Goal: Task Accomplishment & Management: Manage account settings

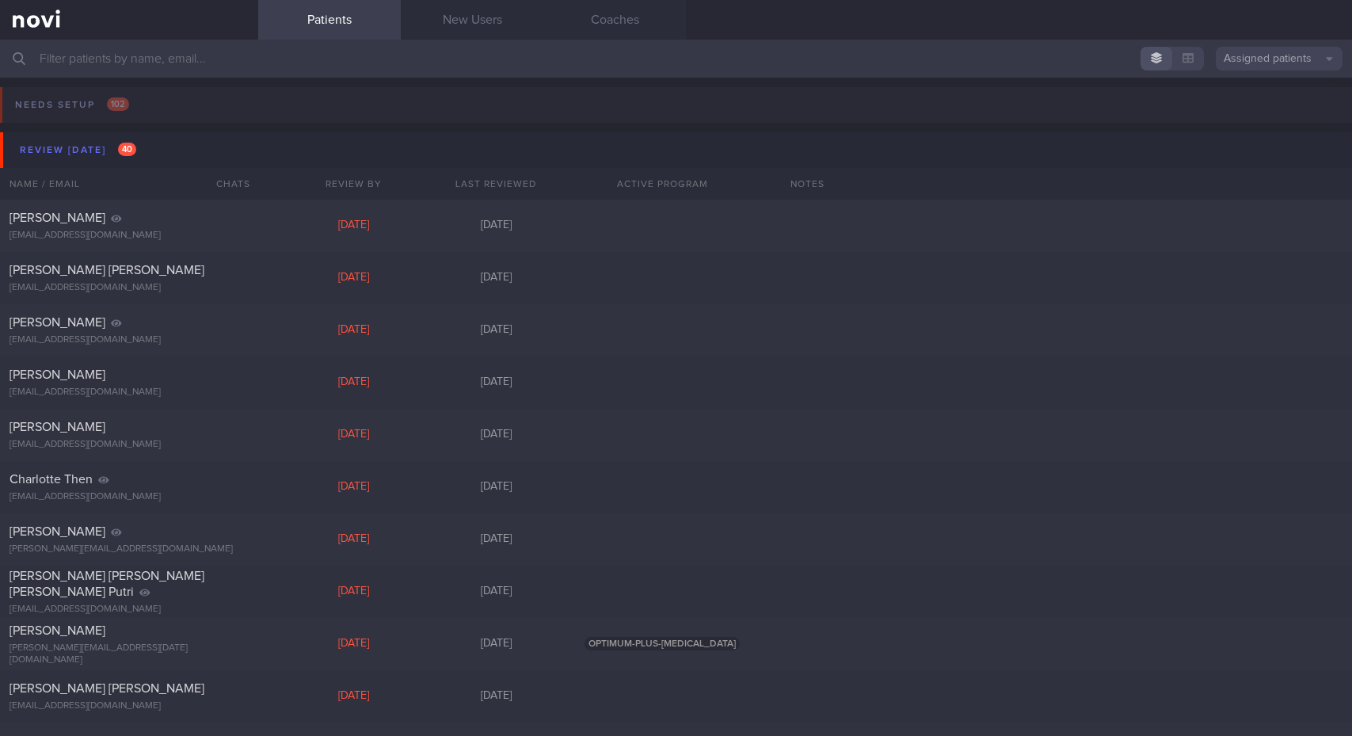
click at [1325, 27] on div "Patients New Users Coaches" at bounding box center [805, 20] width 1094 height 40
click at [52, 154] on div "Review [DATE] 40" at bounding box center [78, 149] width 124 height 21
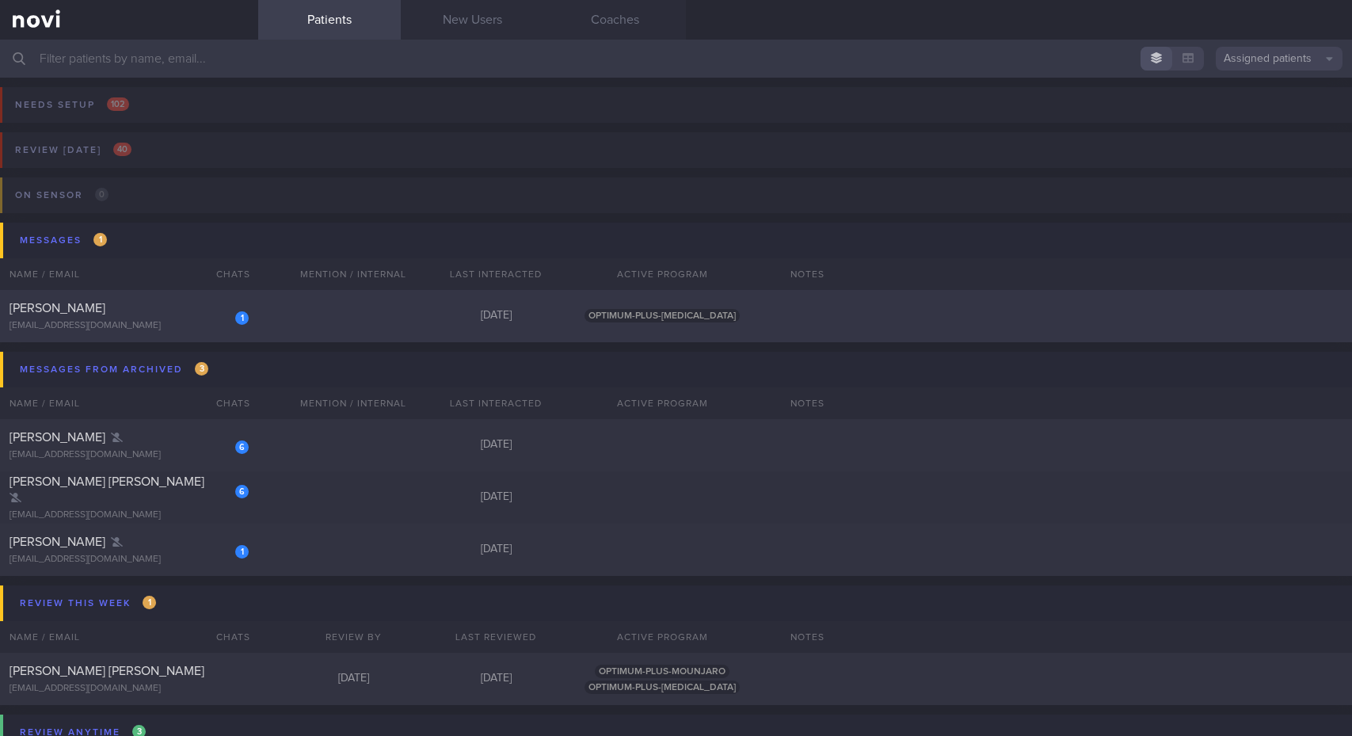
click at [89, 311] on span "[PERSON_NAME]" at bounding box center [58, 308] width 96 height 13
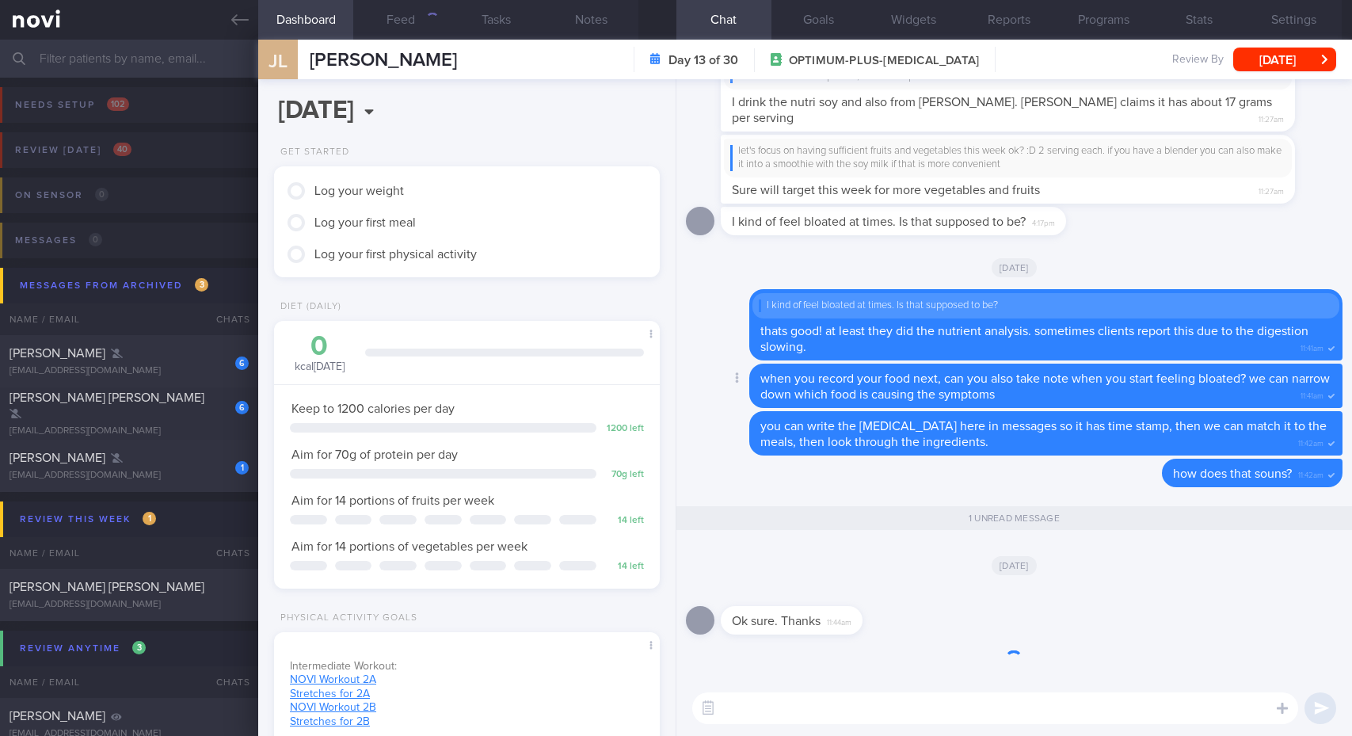
scroll to position [196, 344]
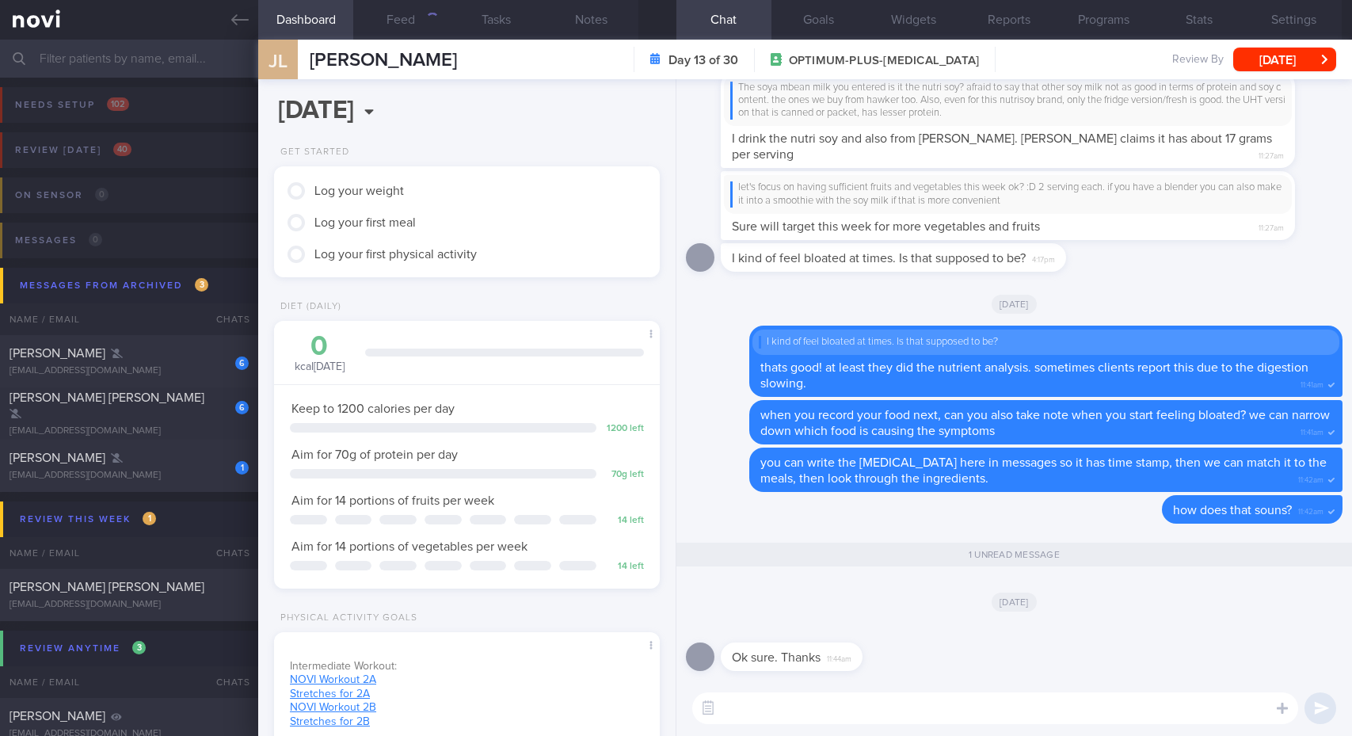
click at [927, 711] on textarea at bounding box center [995, 708] width 606 height 32
click at [403, 27] on button "Feed" at bounding box center [400, 20] width 95 height 40
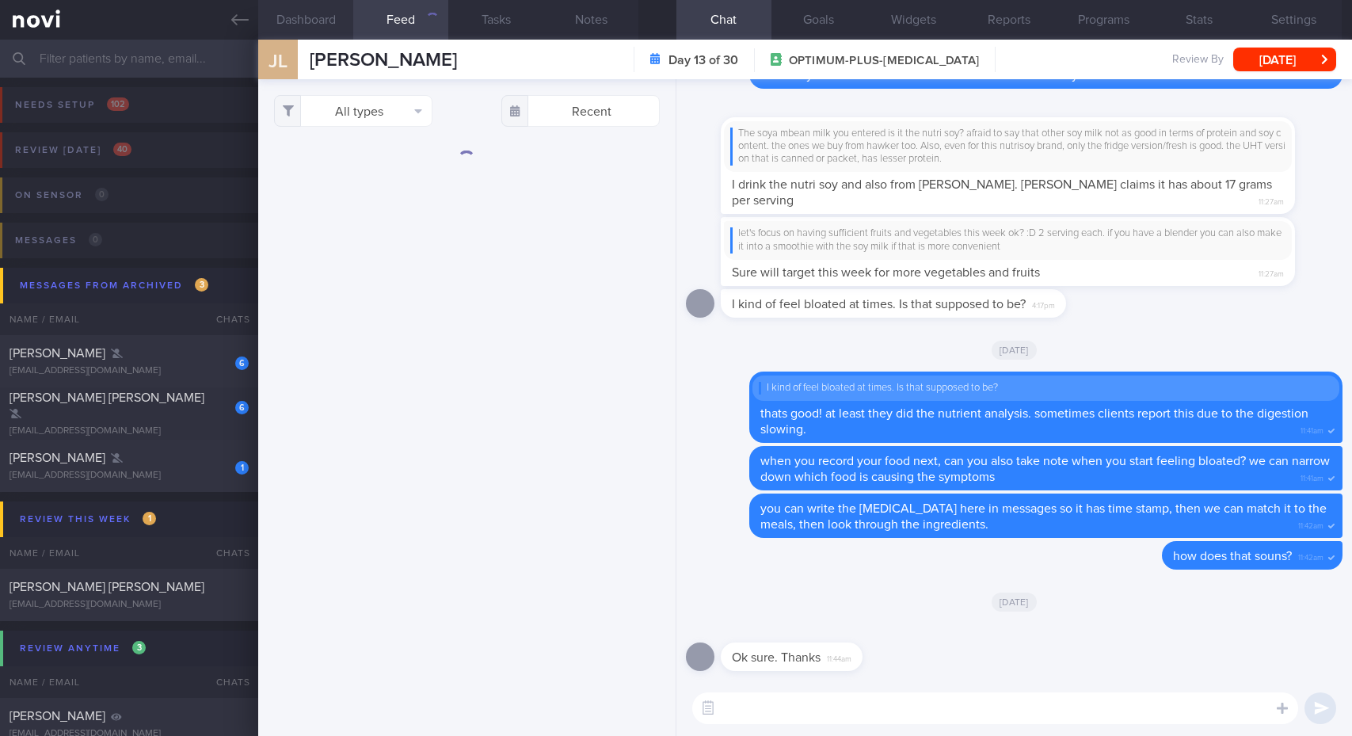
click at [320, 28] on button "Dashboard" at bounding box center [305, 20] width 95 height 40
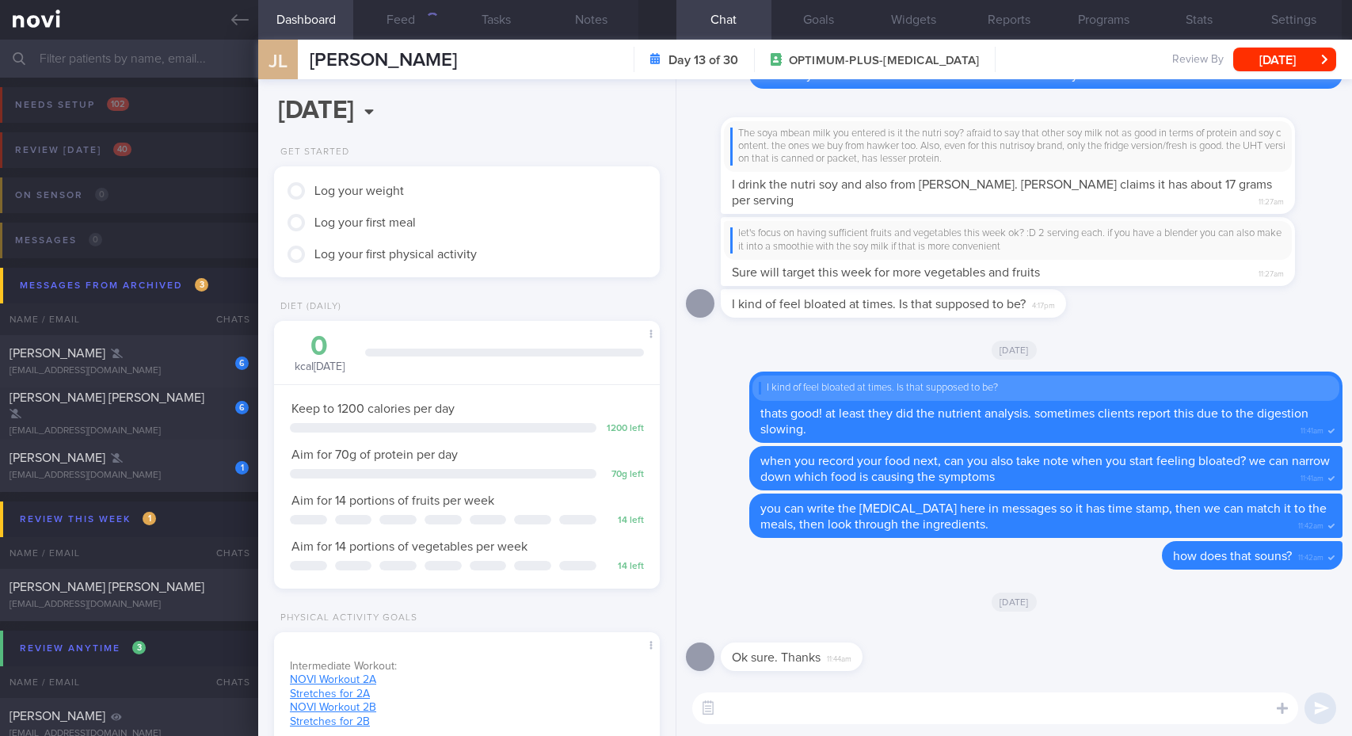
click at [892, 713] on textarea at bounding box center [995, 708] width 606 height 32
click at [832, 23] on button "Goals" at bounding box center [818, 20] width 95 height 40
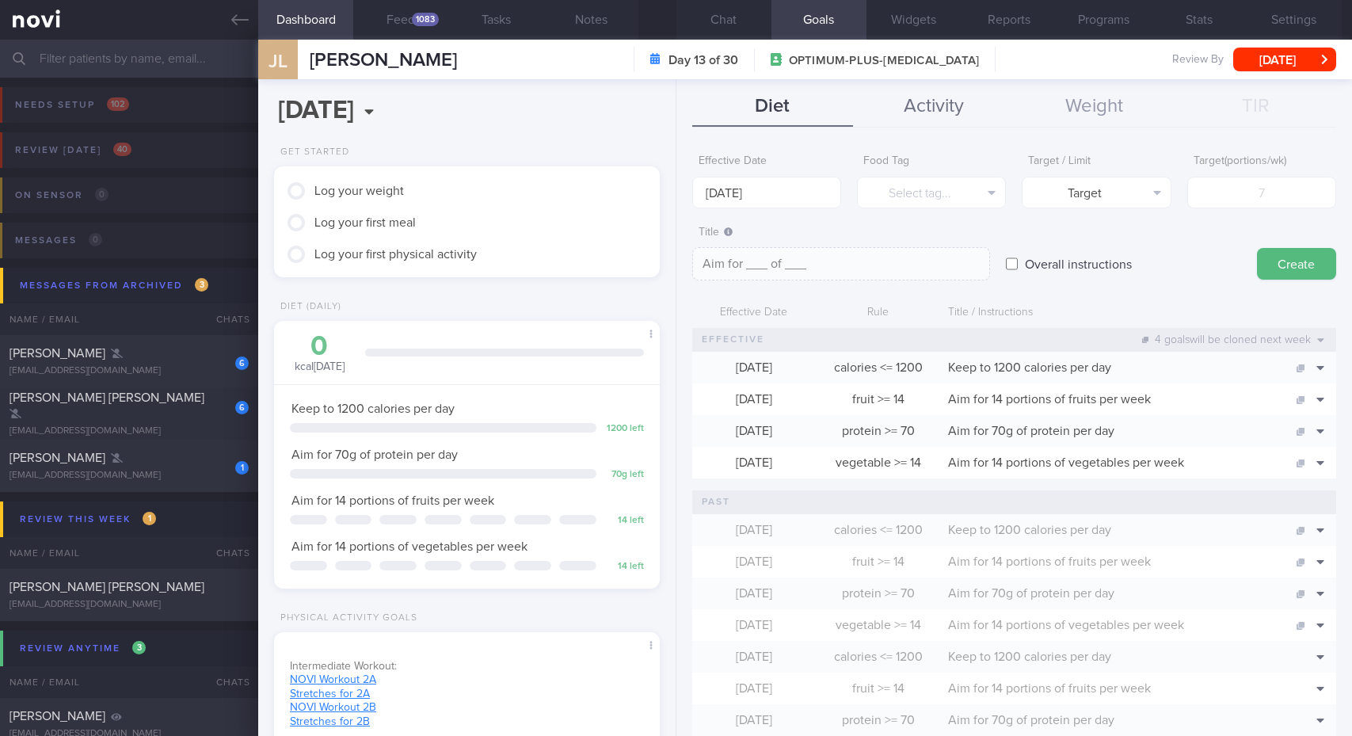
click at [906, 108] on button "Activity" at bounding box center [933, 107] width 161 height 40
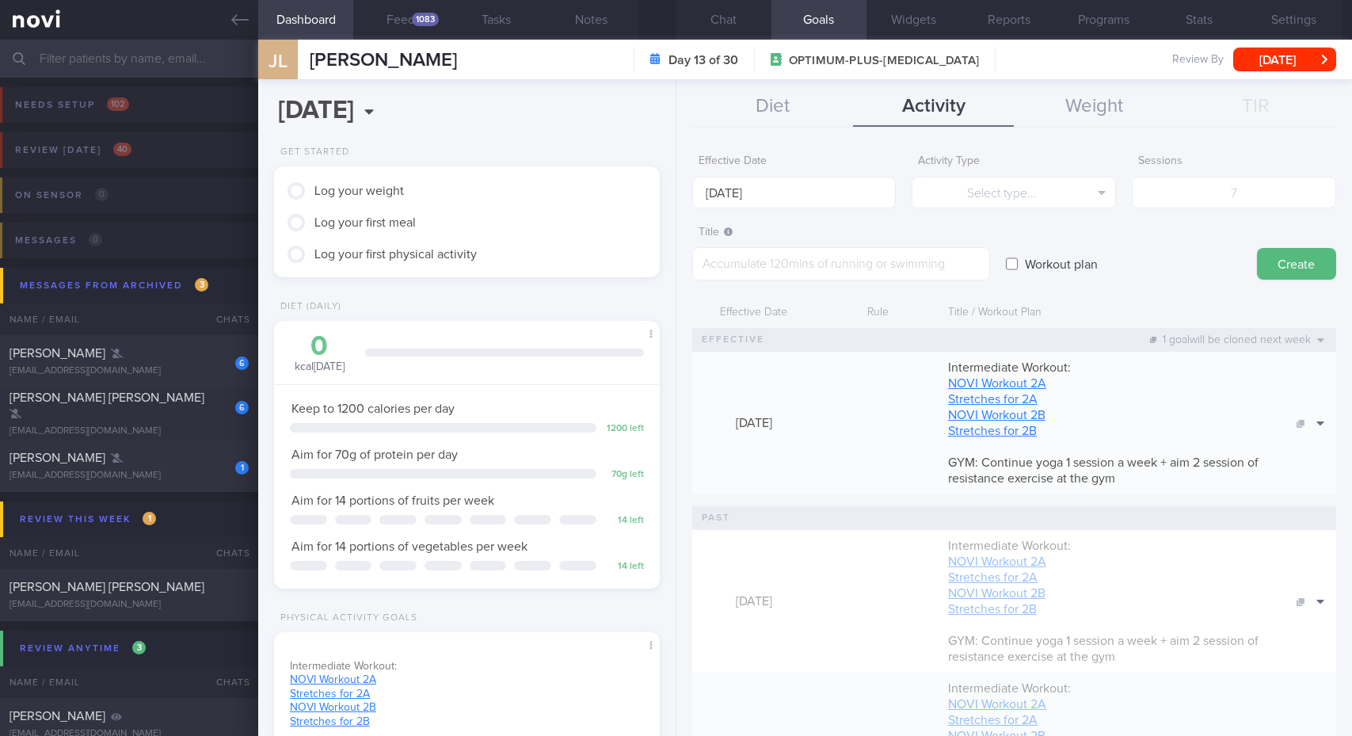
scroll to position [79, 0]
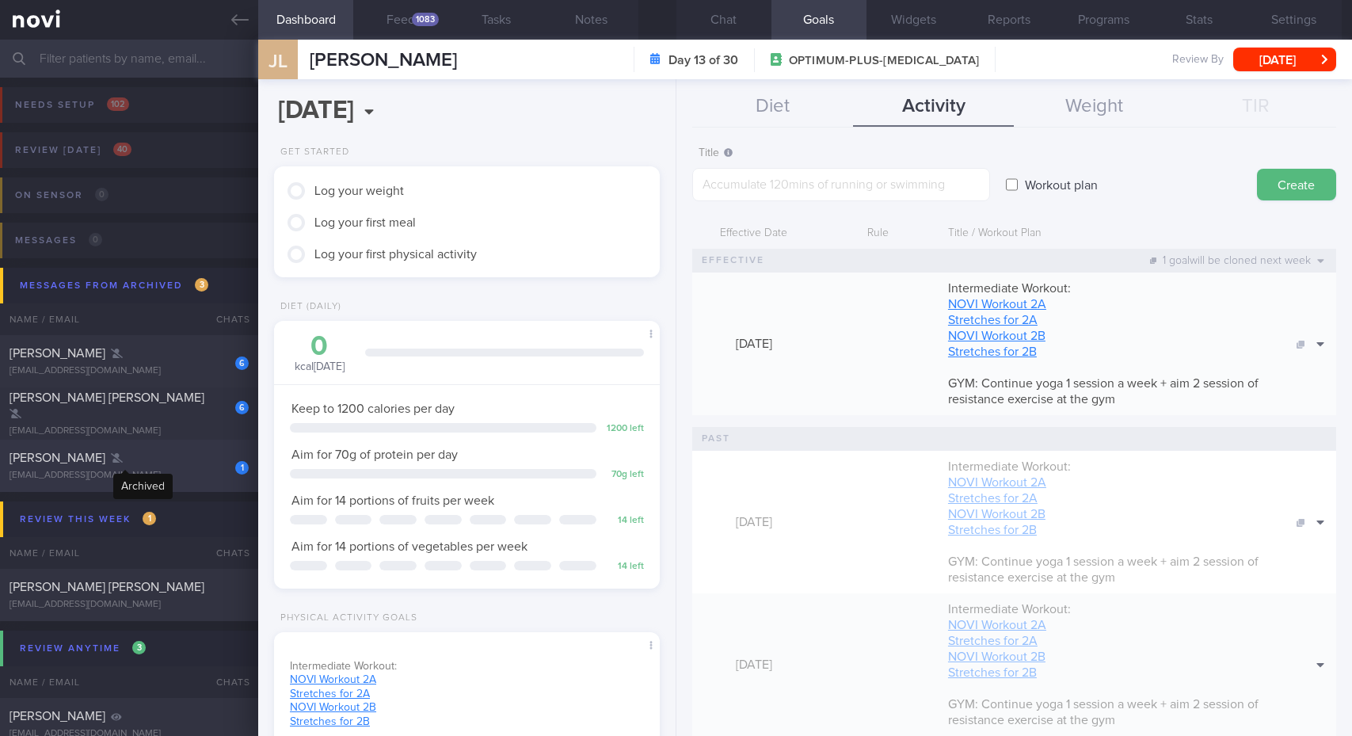
click at [123, 460] on icon at bounding box center [117, 458] width 12 height 10
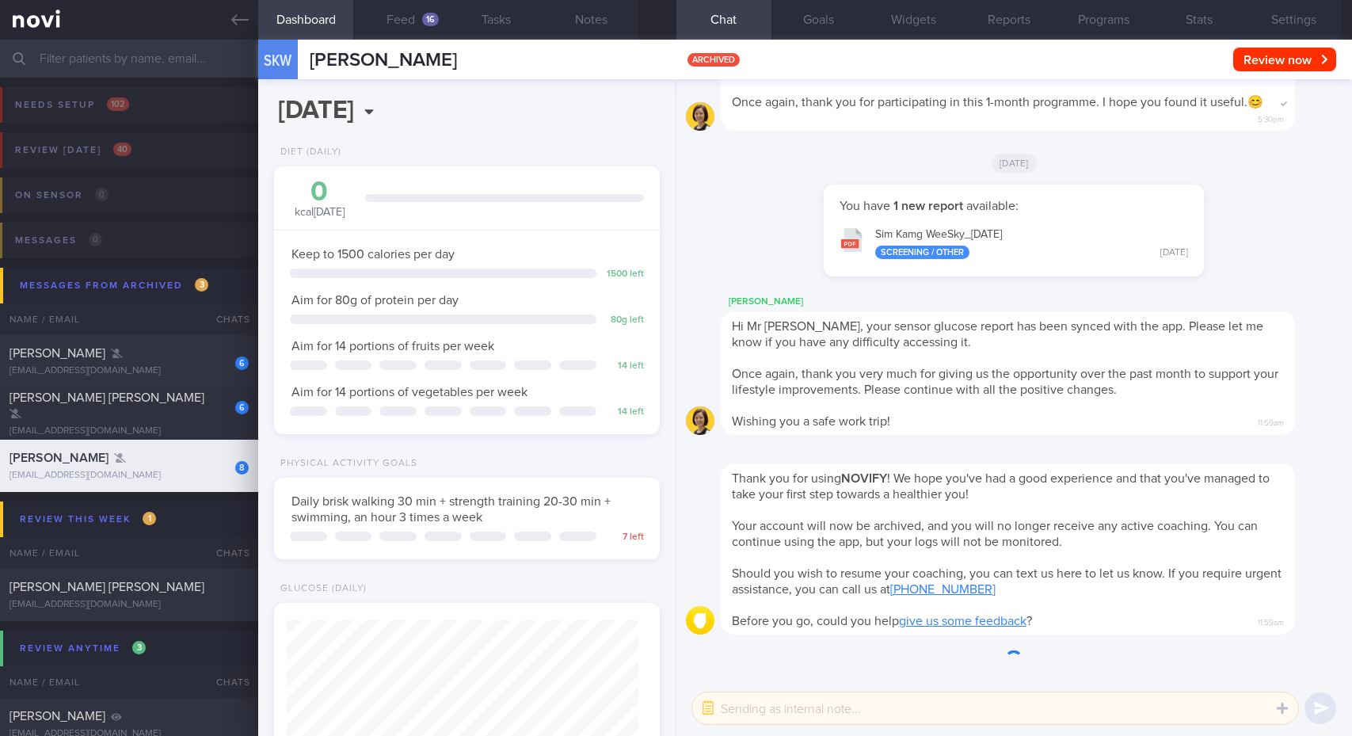
scroll to position [176, 351]
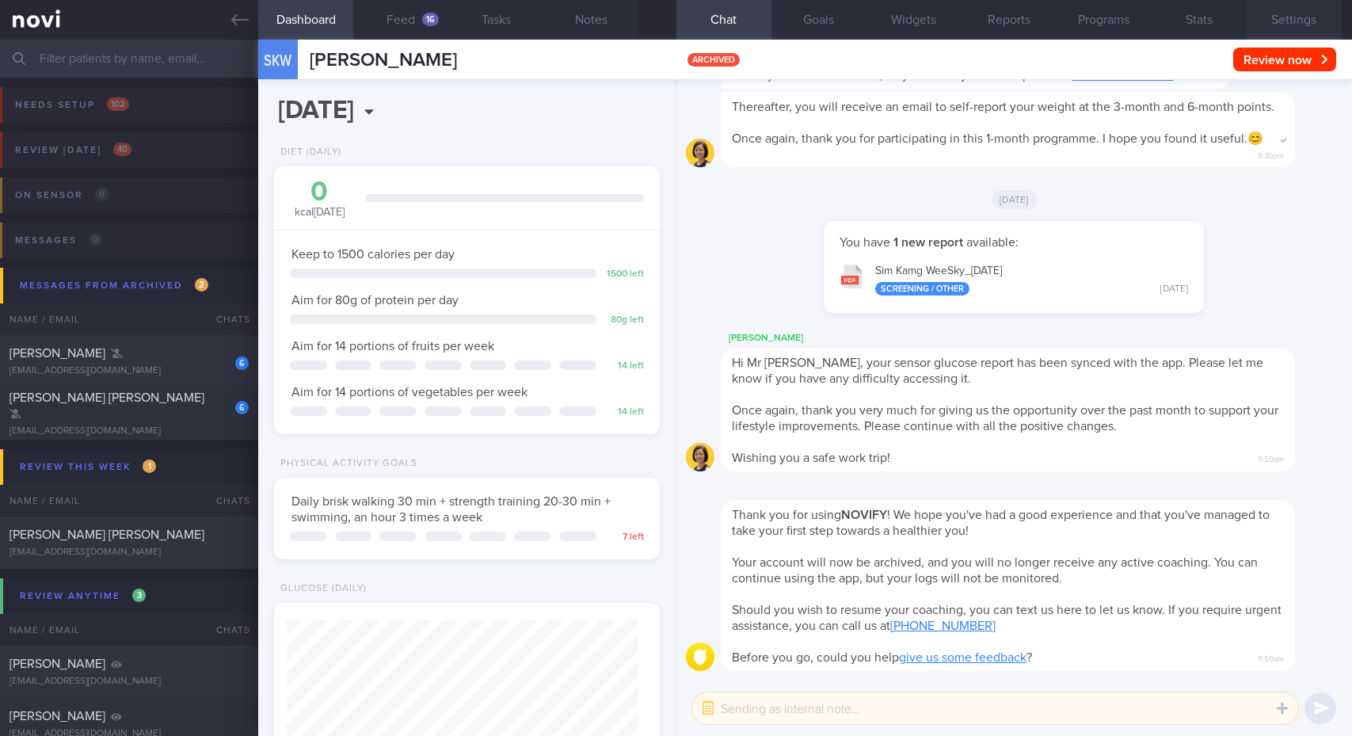
click at [1299, 16] on button "Settings" at bounding box center [1293, 20] width 95 height 40
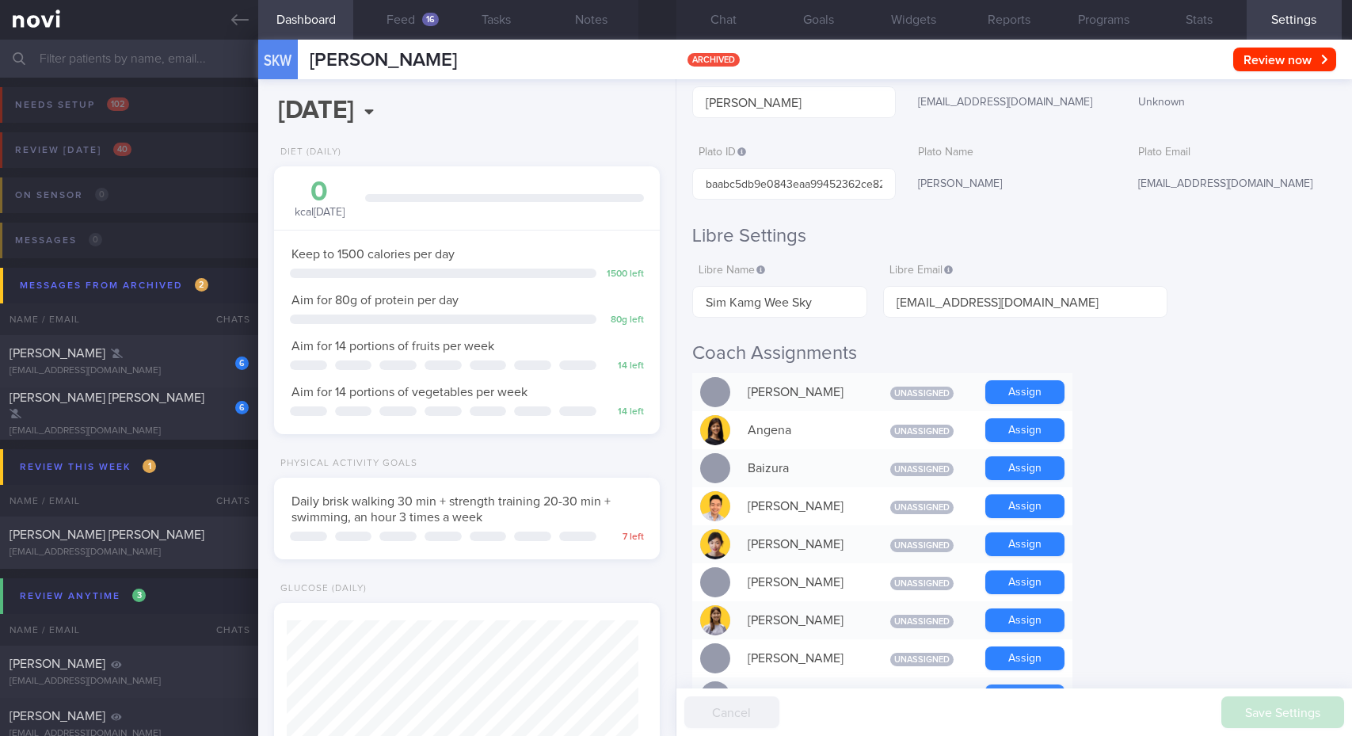
scroll to position [238, 0]
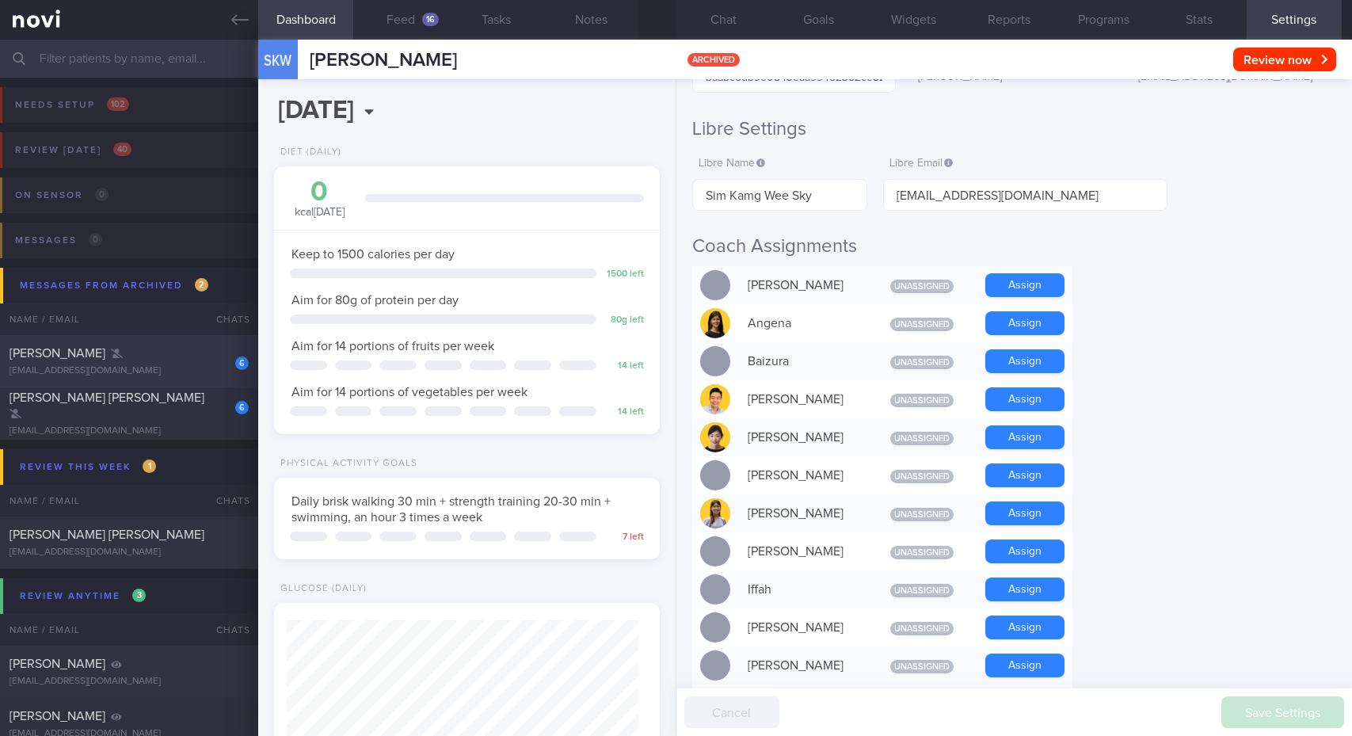
click at [150, 364] on div "6 [PERSON_NAME] [EMAIL_ADDRESS][DOMAIN_NAME]" at bounding box center [129, 361] width 258 height 32
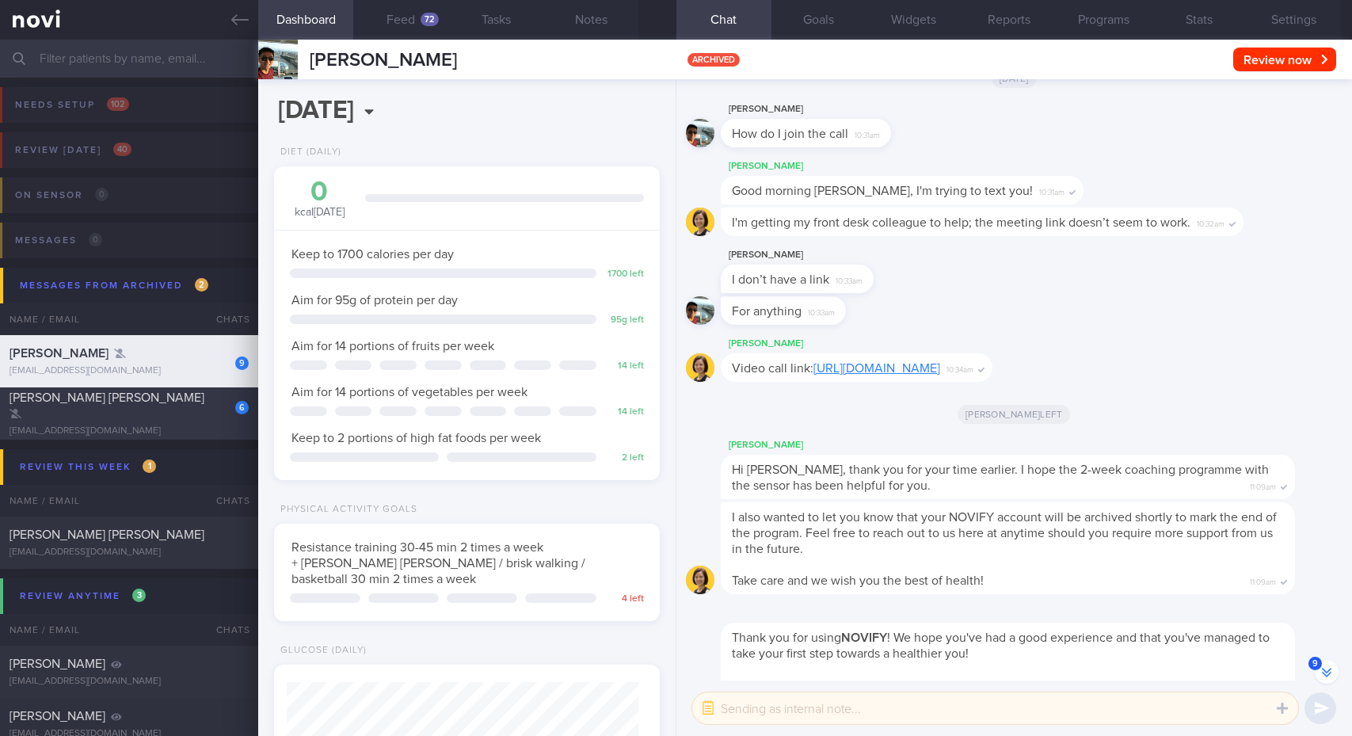
scroll to position [1, 0]
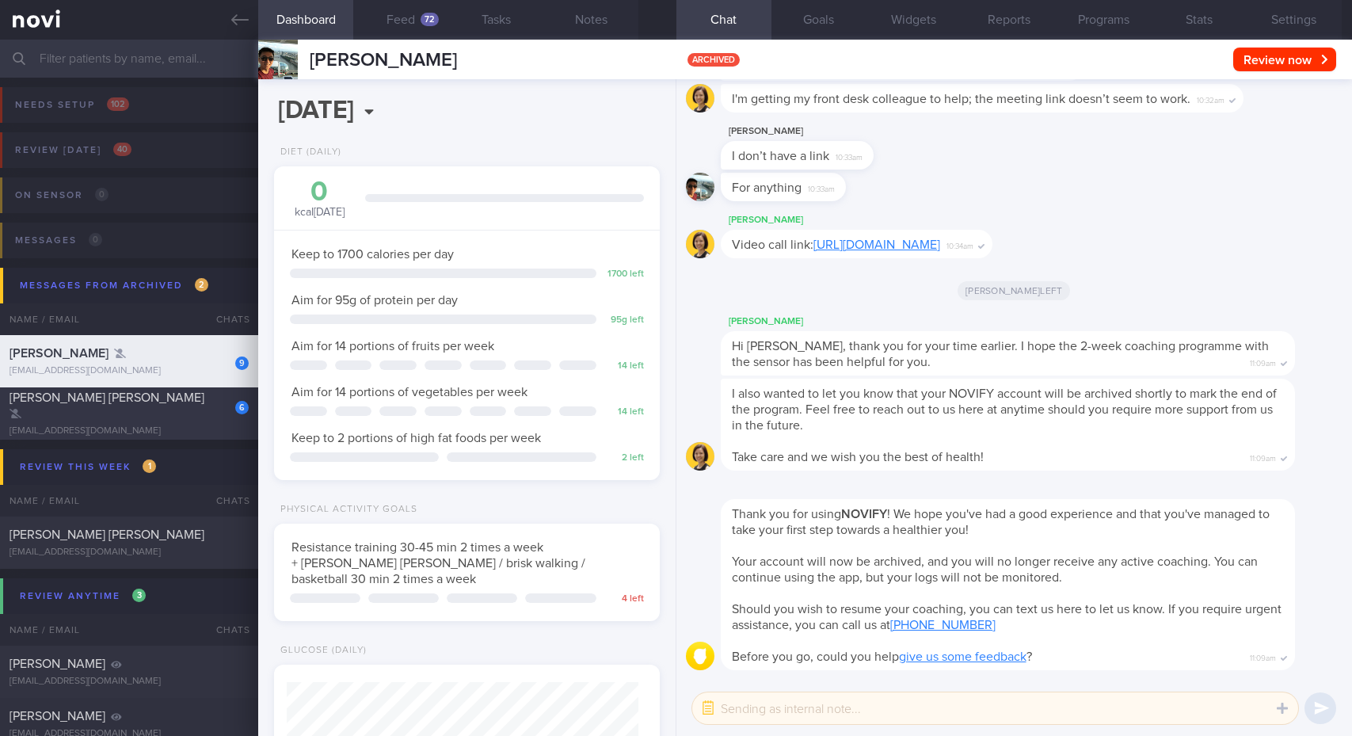
click at [113, 425] on div "[EMAIL_ADDRESS][DOMAIN_NAME]" at bounding box center [129, 431] width 239 height 12
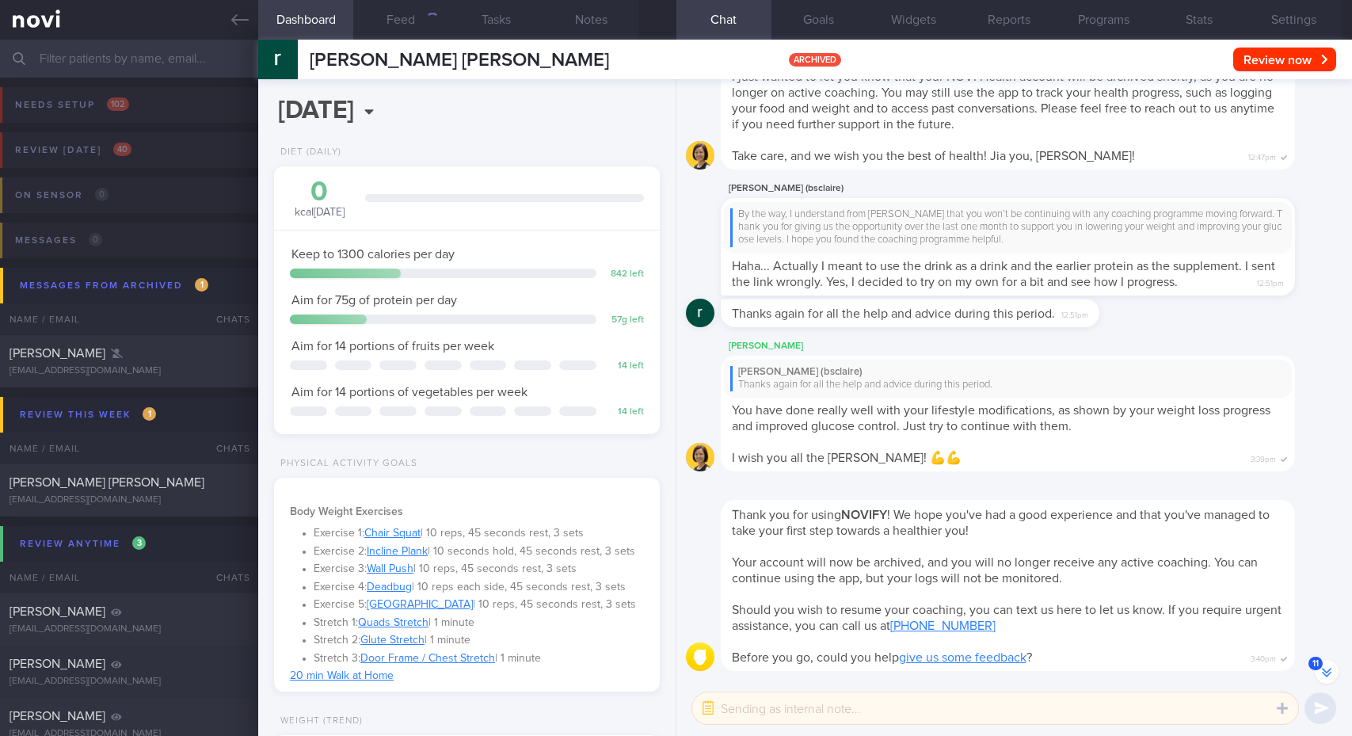
scroll to position [-757, 0]
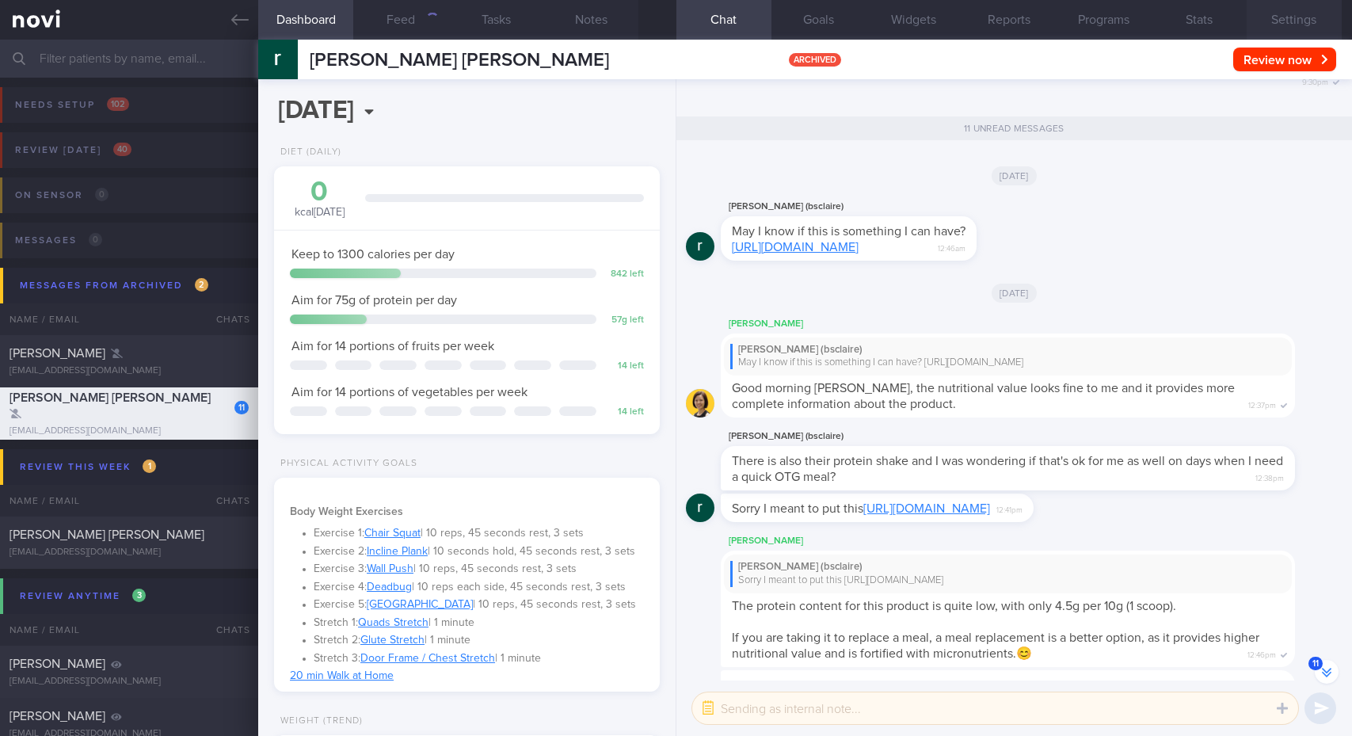
click at [1289, 30] on button "Settings" at bounding box center [1293, 20] width 95 height 40
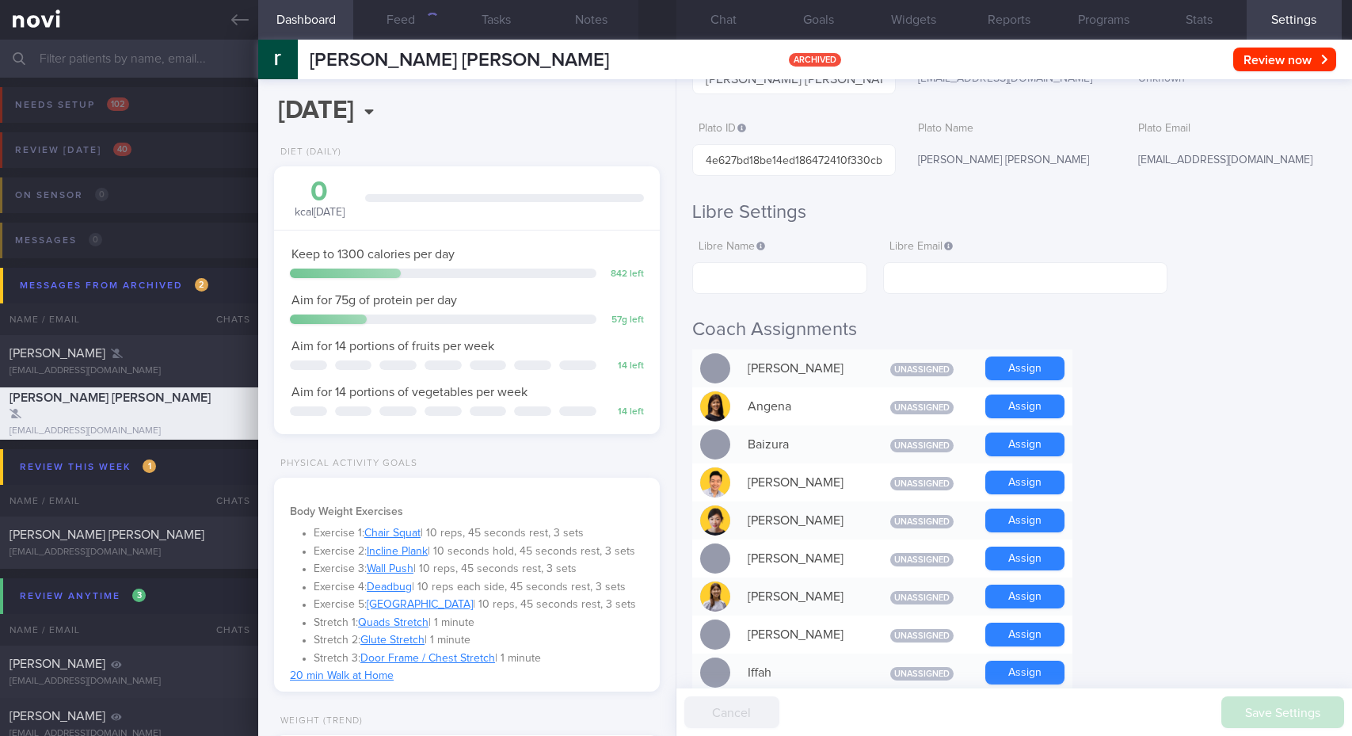
scroll to position [317, 0]
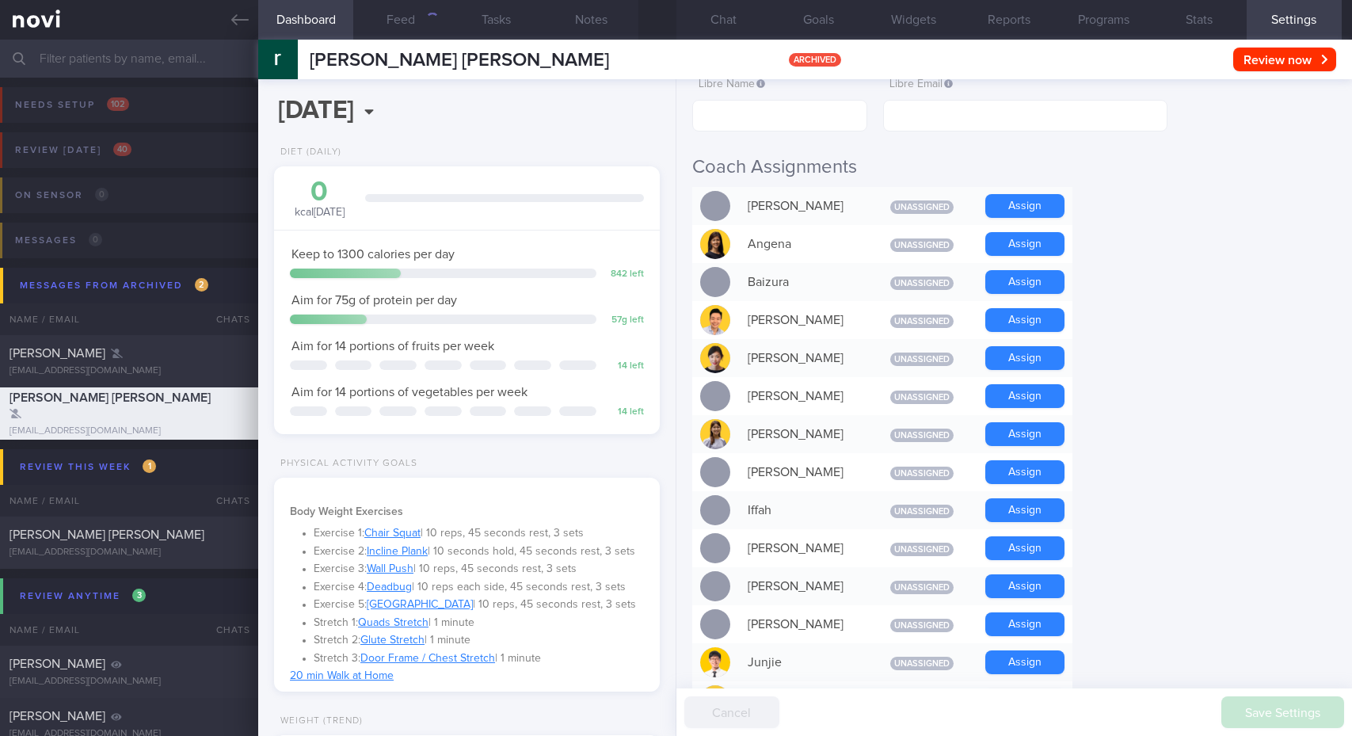
click at [135, 239] on div "Messages 0 Name / Email Chats Mention / Internal Last Interacted Active Program…" at bounding box center [676, 251] width 1352 height 77
click at [117, 359] on div "[PERSON_NAME]" at bounding box center [127, 353] width 235 height 16
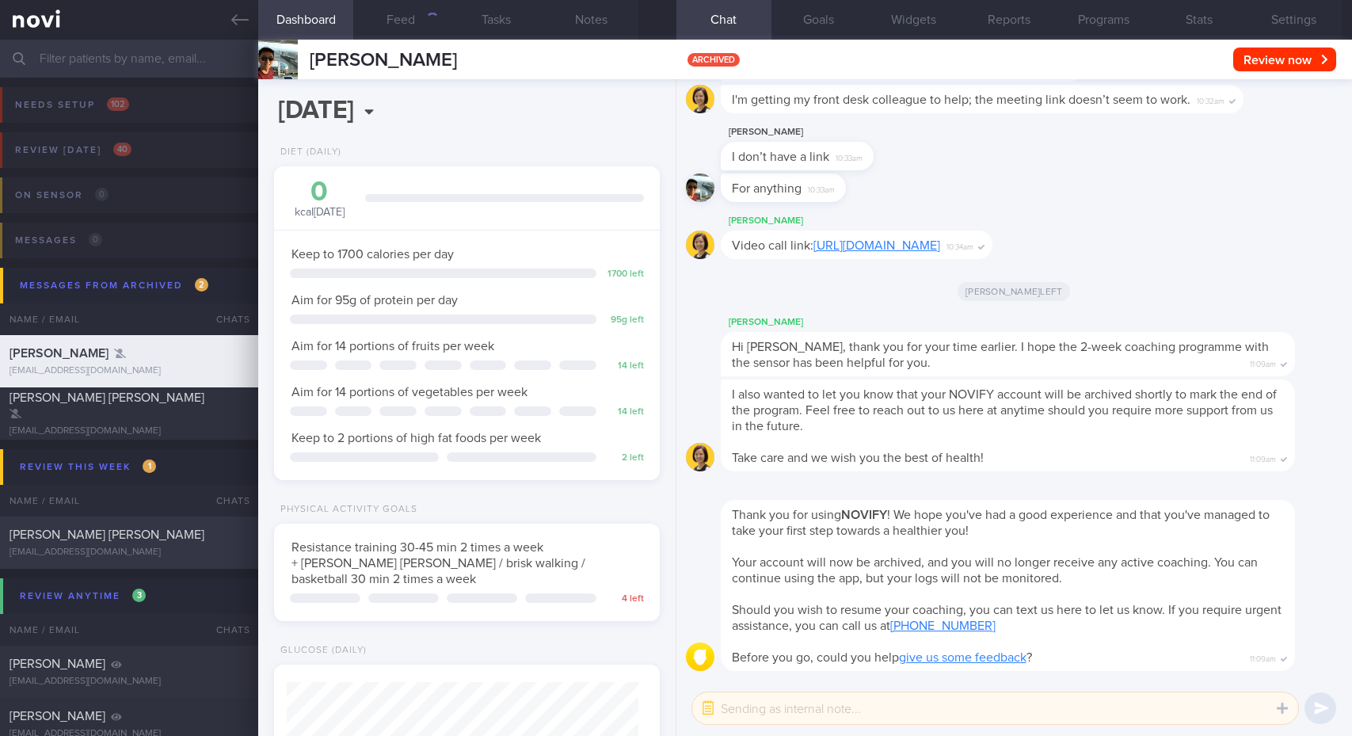
click at [150, 543] on div "[PERSON_NAME] [PERSON_NAME] [EMAIL_ADDRESS][DOMAIN_NAME]" at bounding box center [129, 543] width 258 height 32
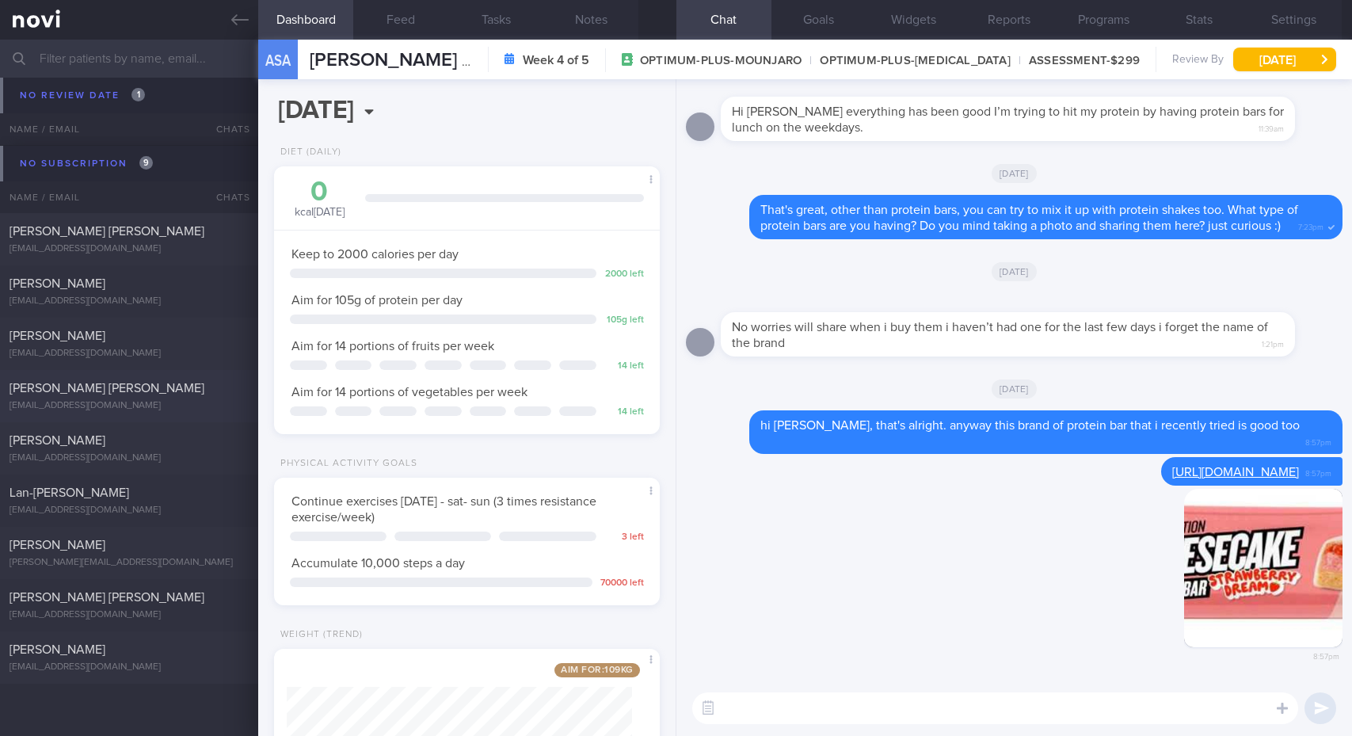
click at [140, 397] on div "[PERSON_NAME] [PERSON_NAME] [EMAIL_ADDRESS][DOMAIN_NAME]" at bounding box center [129, 396] width 258 height 32
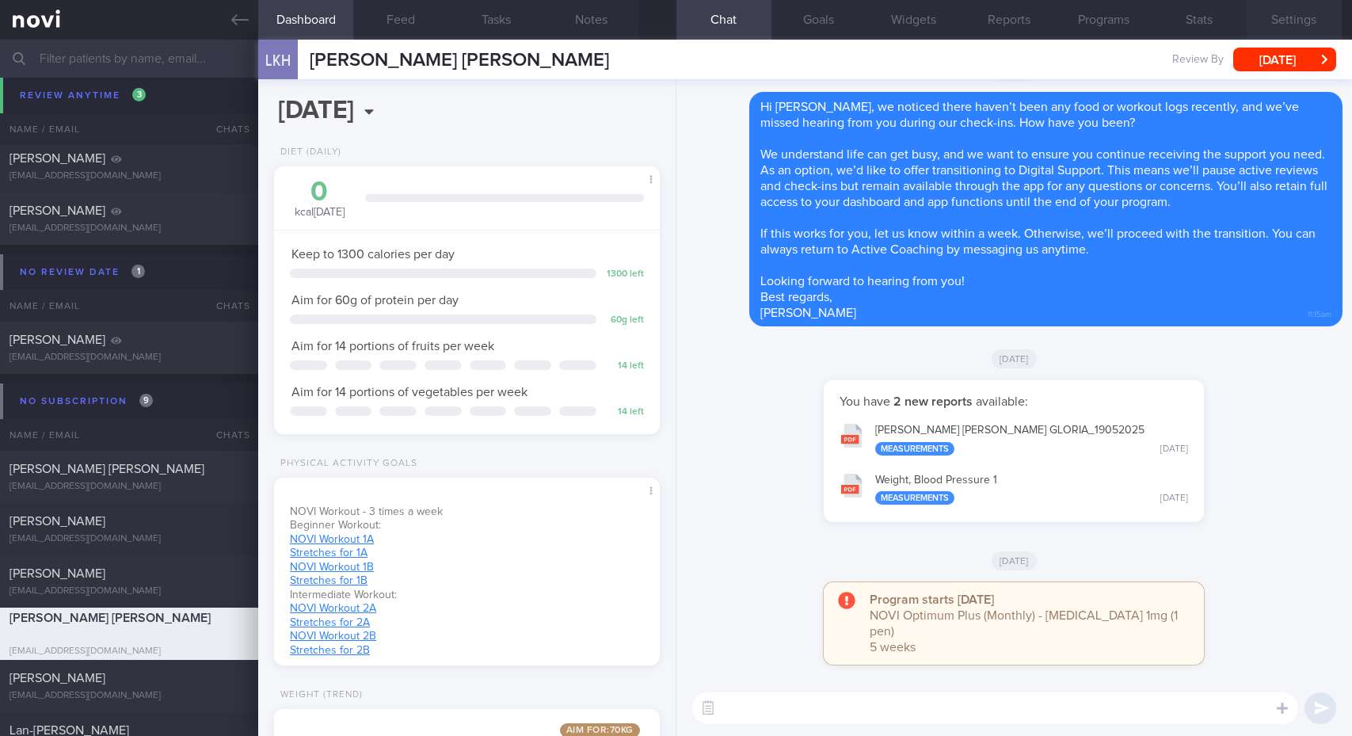
click at [1288, 18] on button "Settings" at bounding box center [1293, 20] width 95 height 40
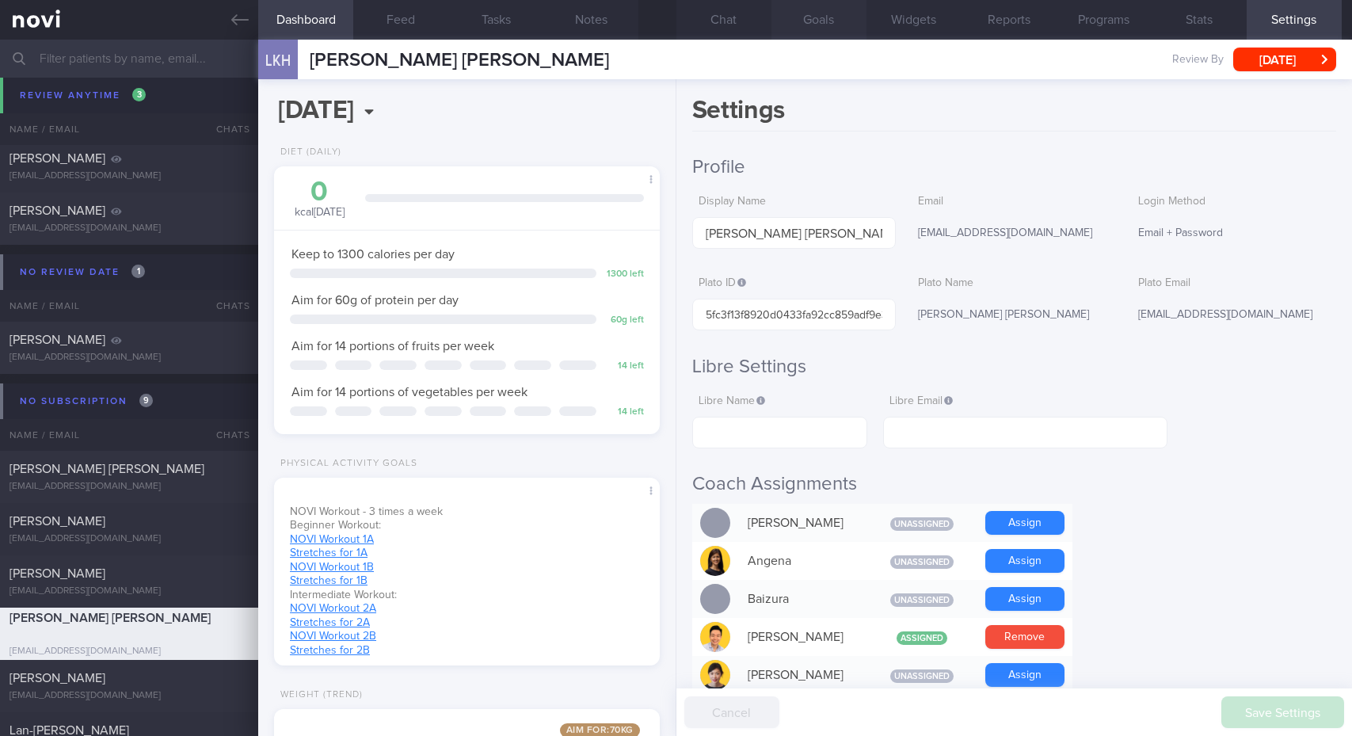
click at [814, 18] on button "Goals" at bounding box center [818, 20] width 95 height 40
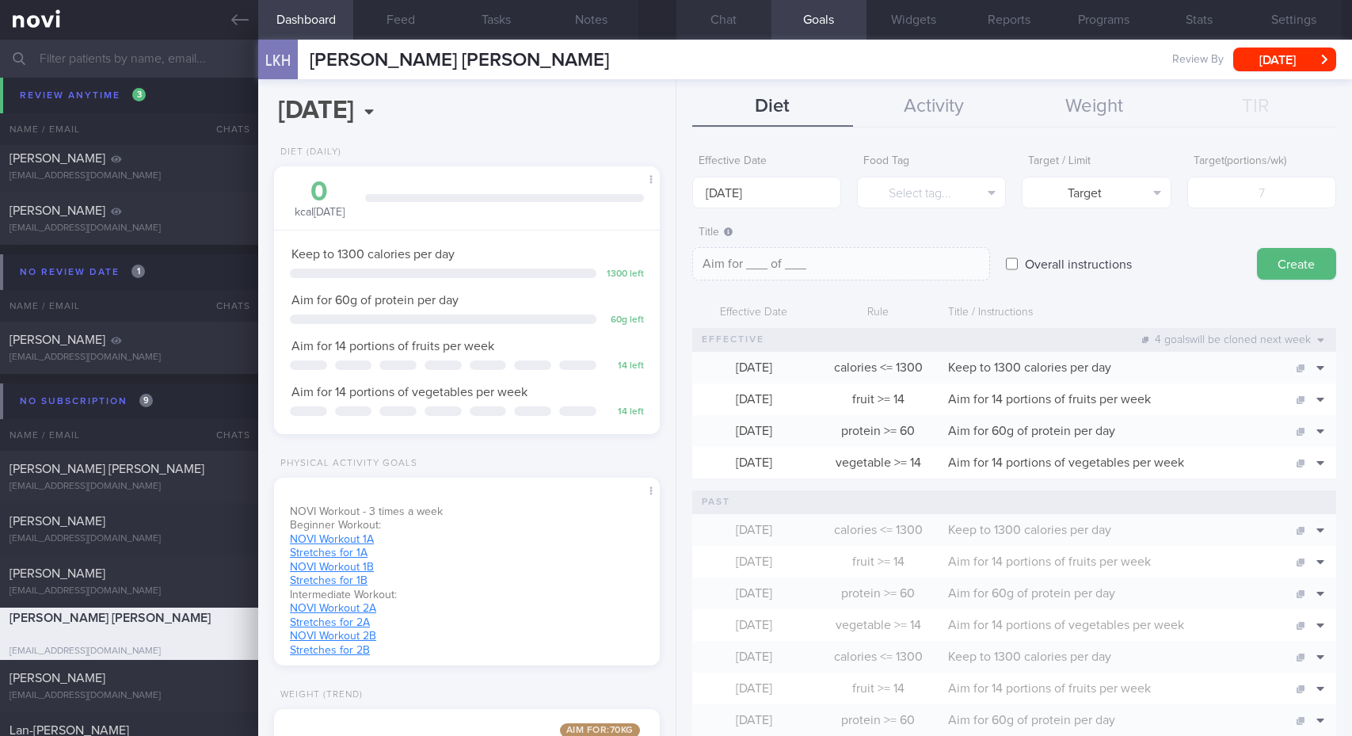
click at [734, 20] on button "Chat" at bounding box center [723, 20] width 95 height 40
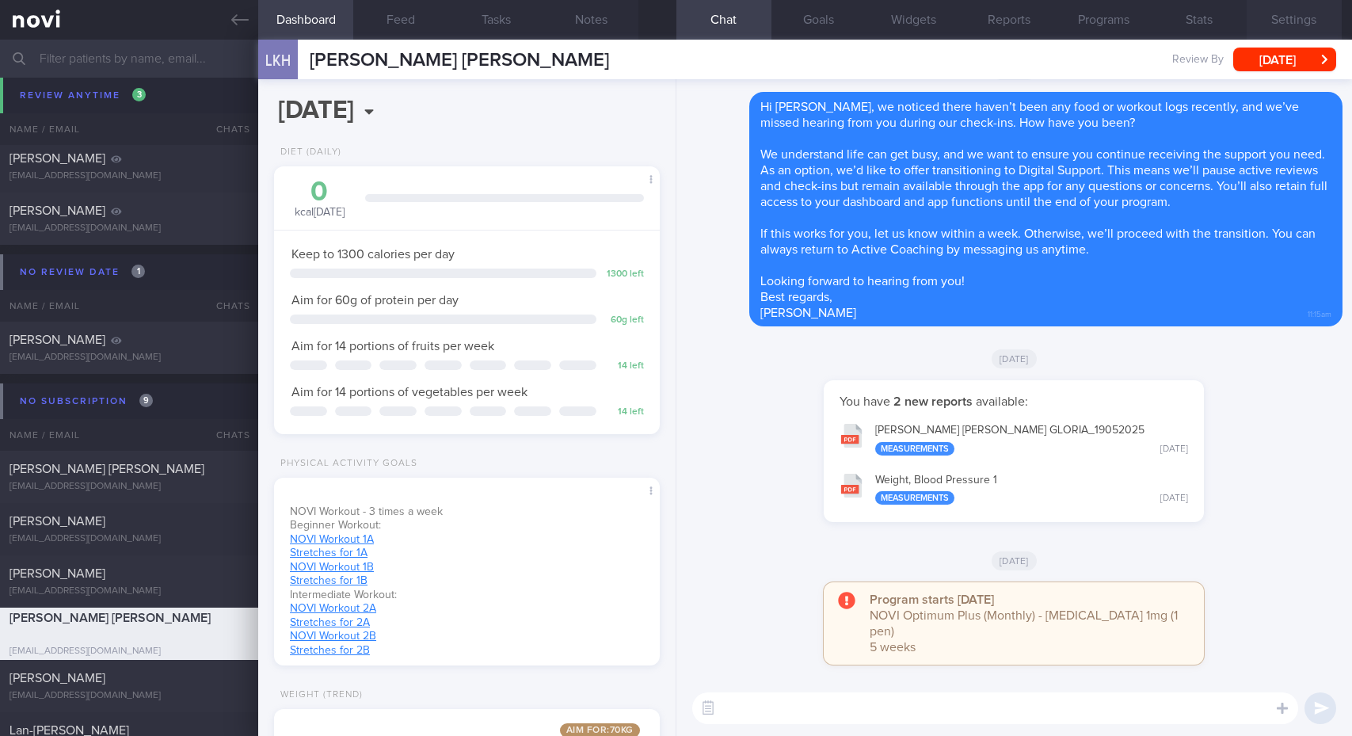
click at [1299, 17] on button "Settings" at bounding box center [1293, 20] width 95 height 40
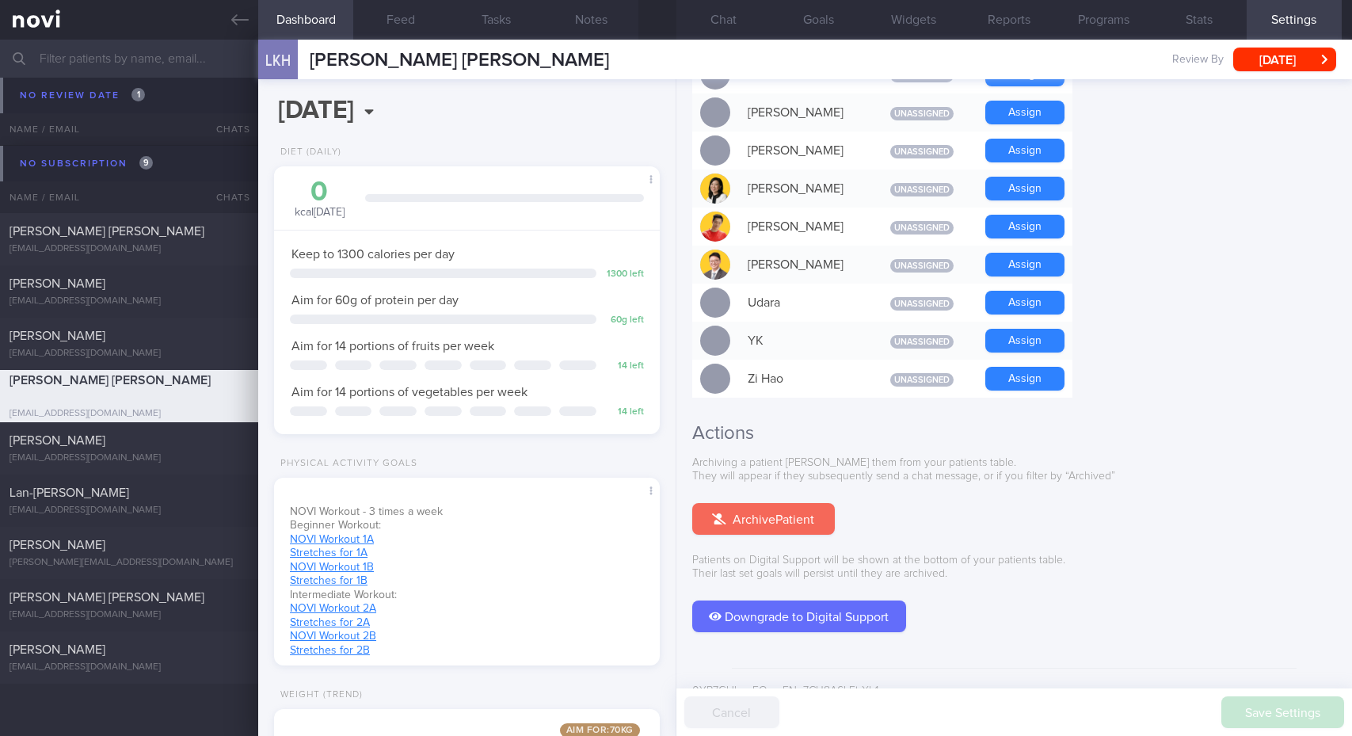
click at [759, 503] on button "Archive Patient" at bounding box center [763, 519] width 143 height 32
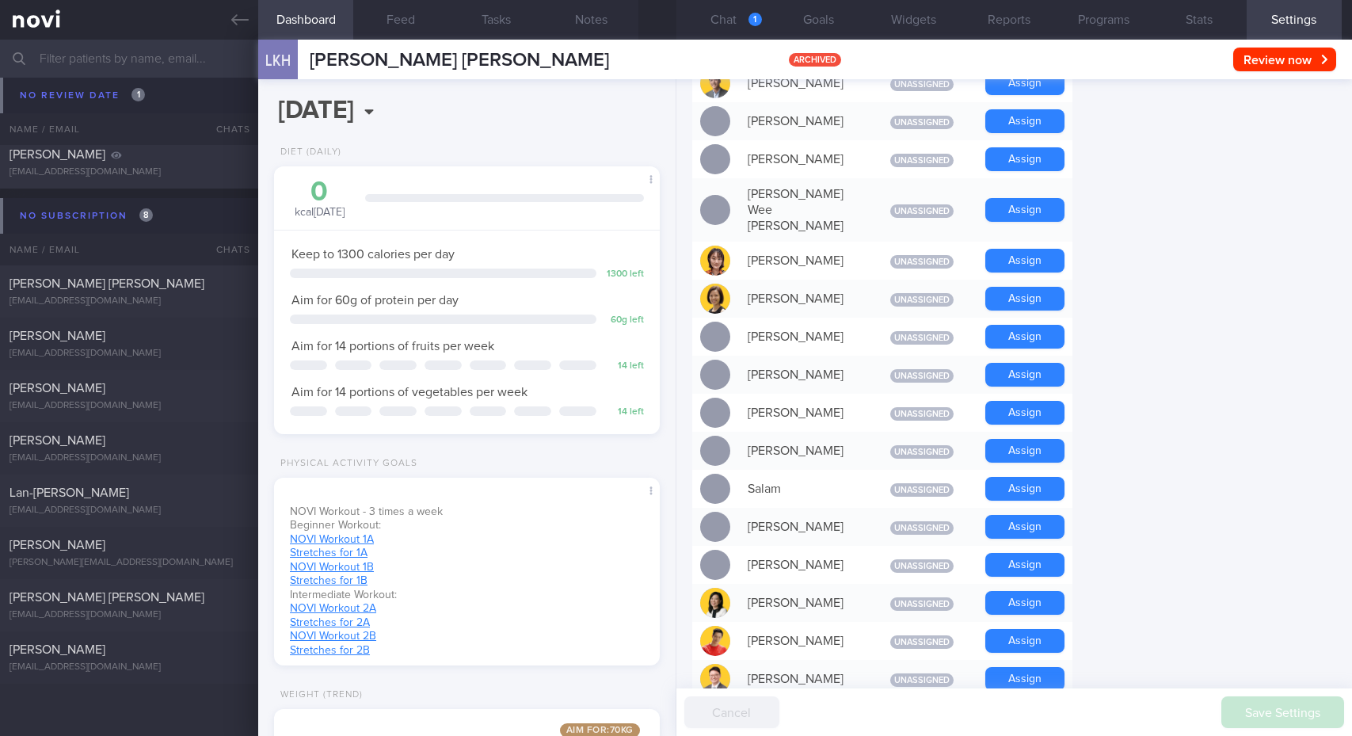
scroll to position [458, 0]
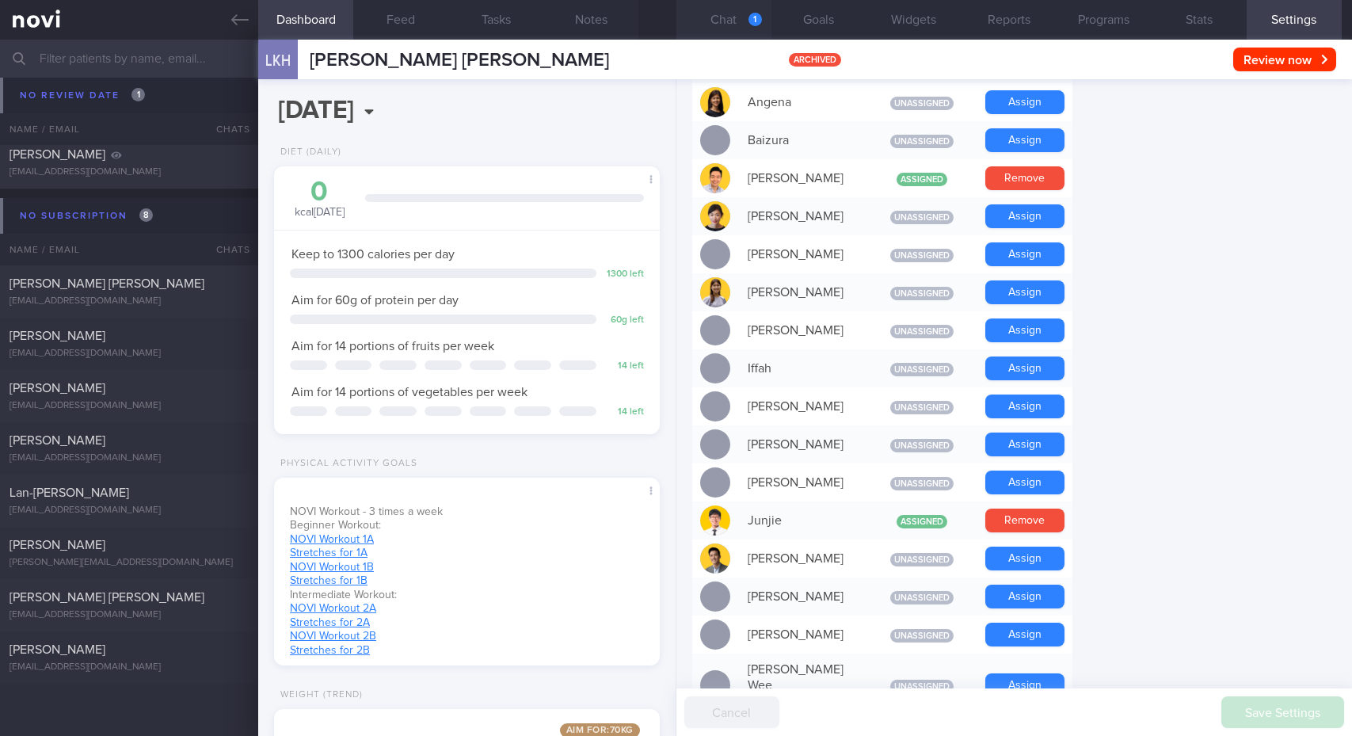
click at [746, 13] on button "Chat 1" at bounding box center [723, 20] width 95 height 40
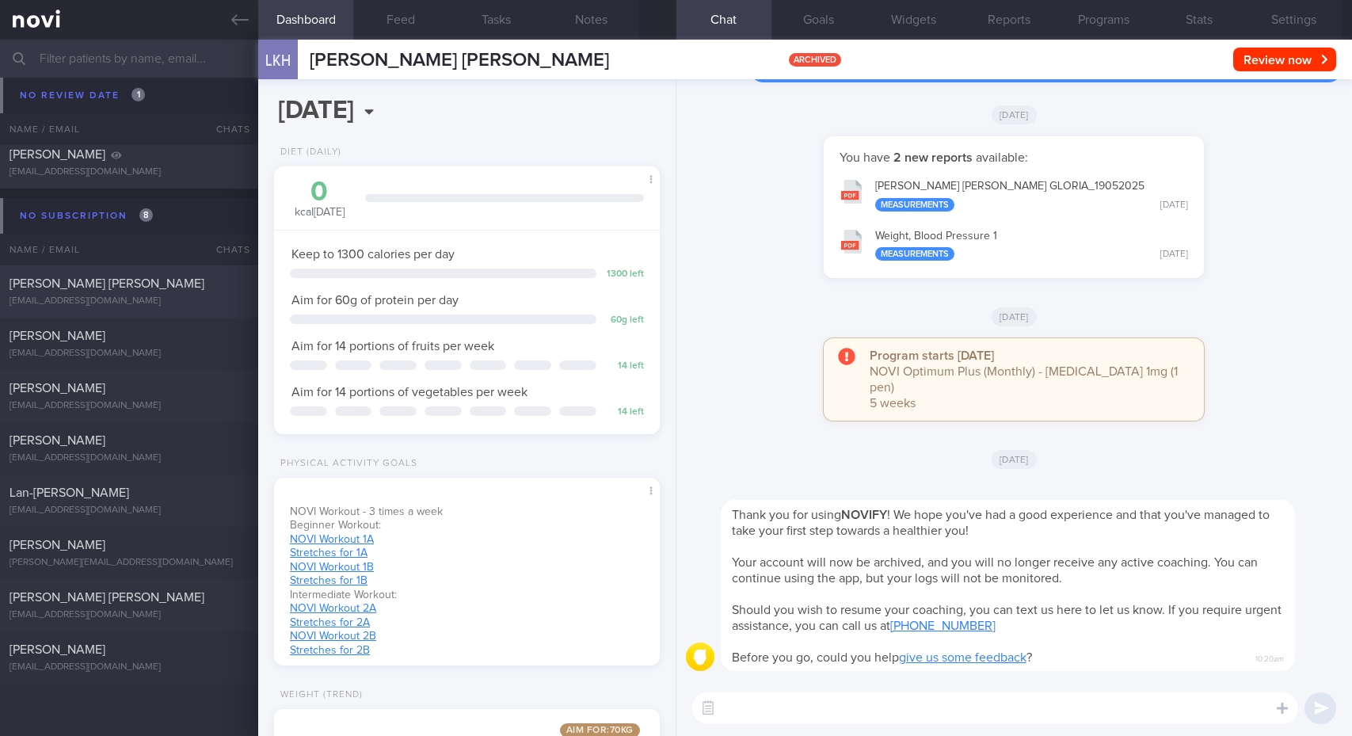
click at [143, 296] on div "[EMAIL_ADDRESS][DOMAIN_NAME]" at bounding box center [129, 301] width 239 height 12
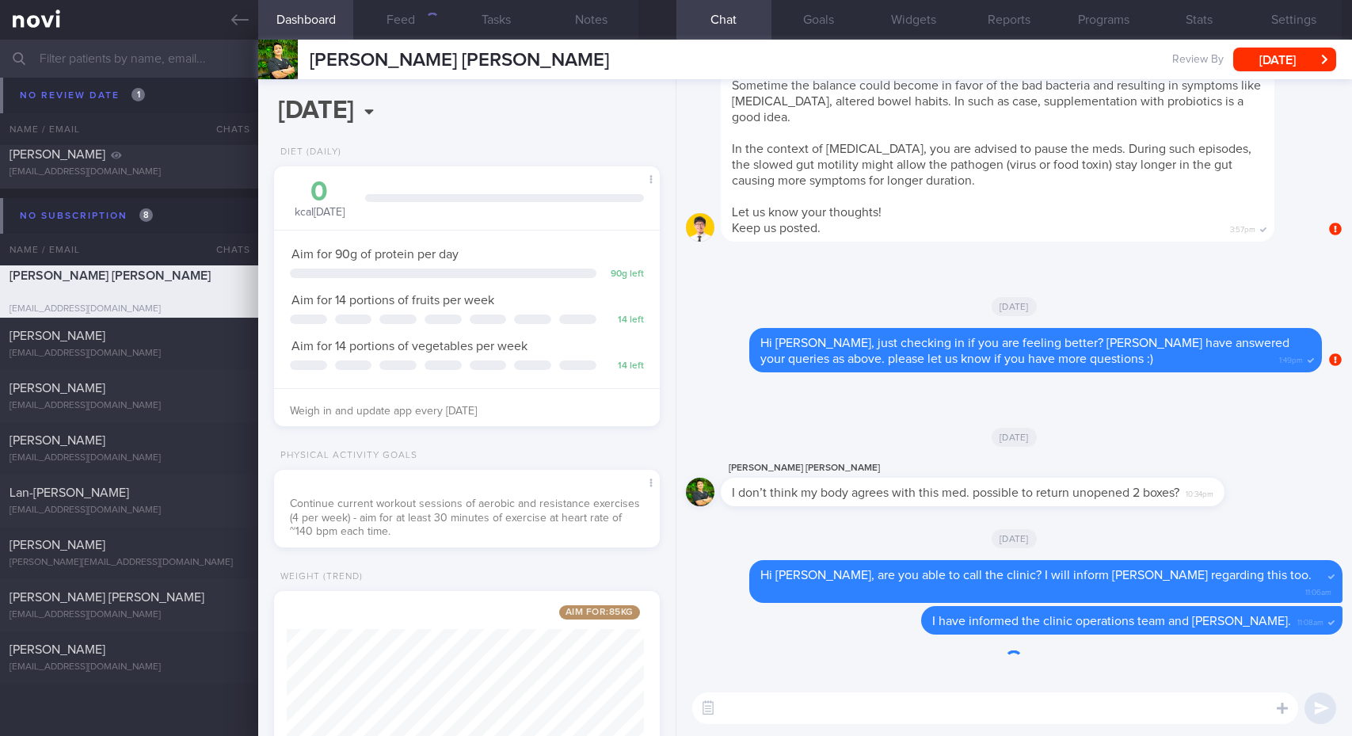
scroll to position [791636, 791486]
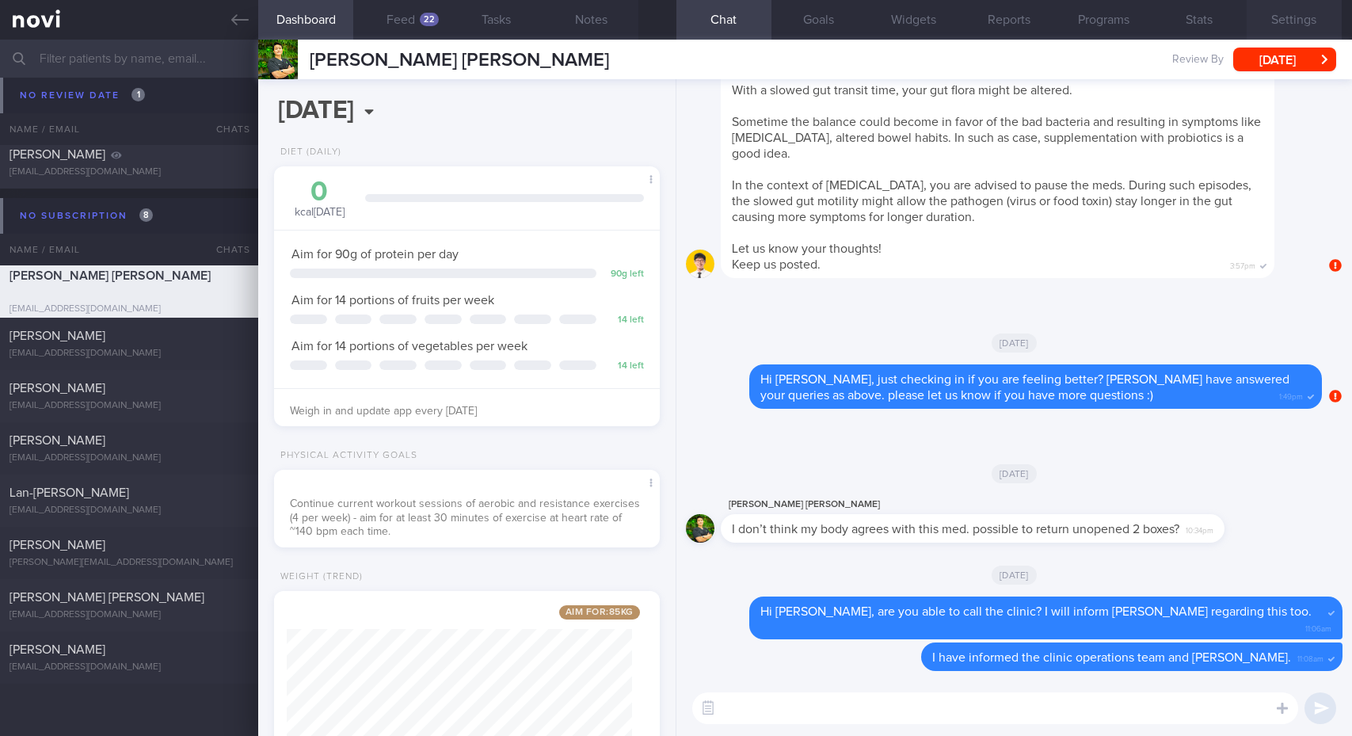
click at [1285, 24] on button "Settings" at bounding box center [1293, 20] width 95 height 40
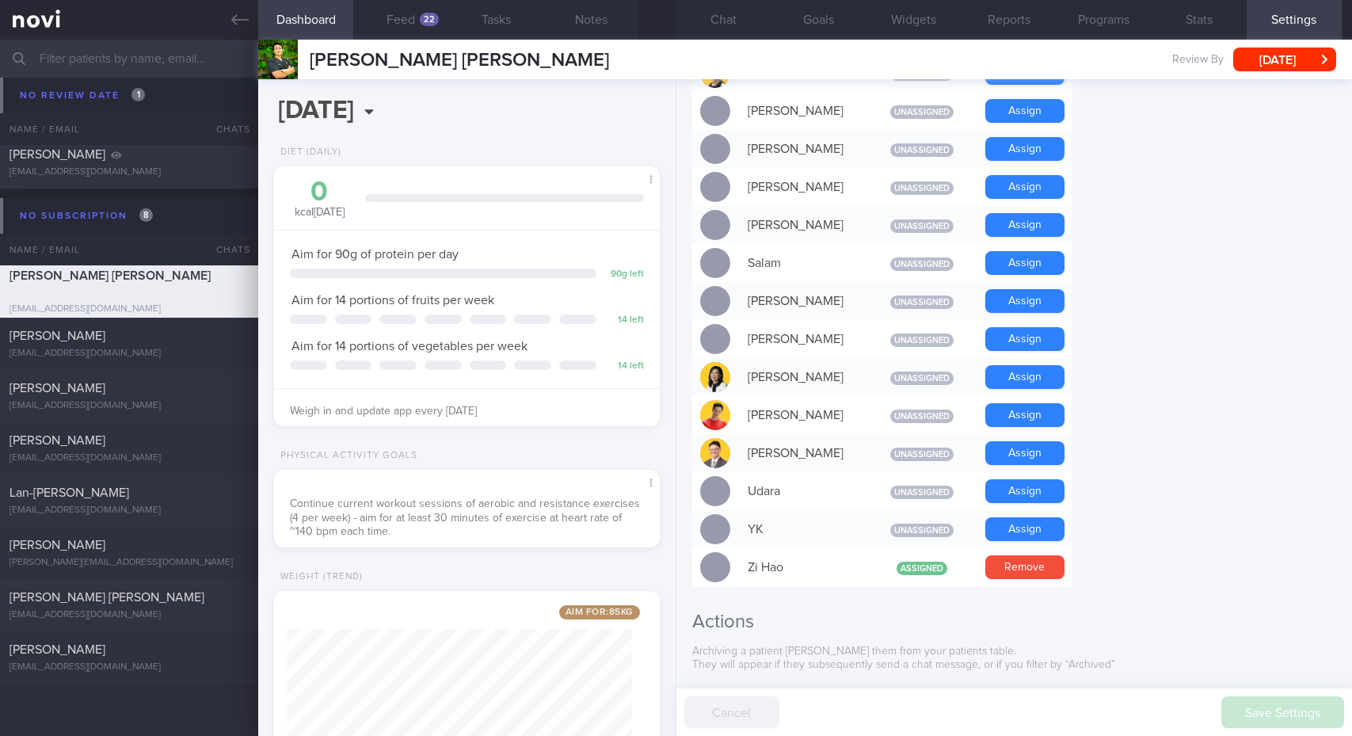
scroll to position [1346, 0]
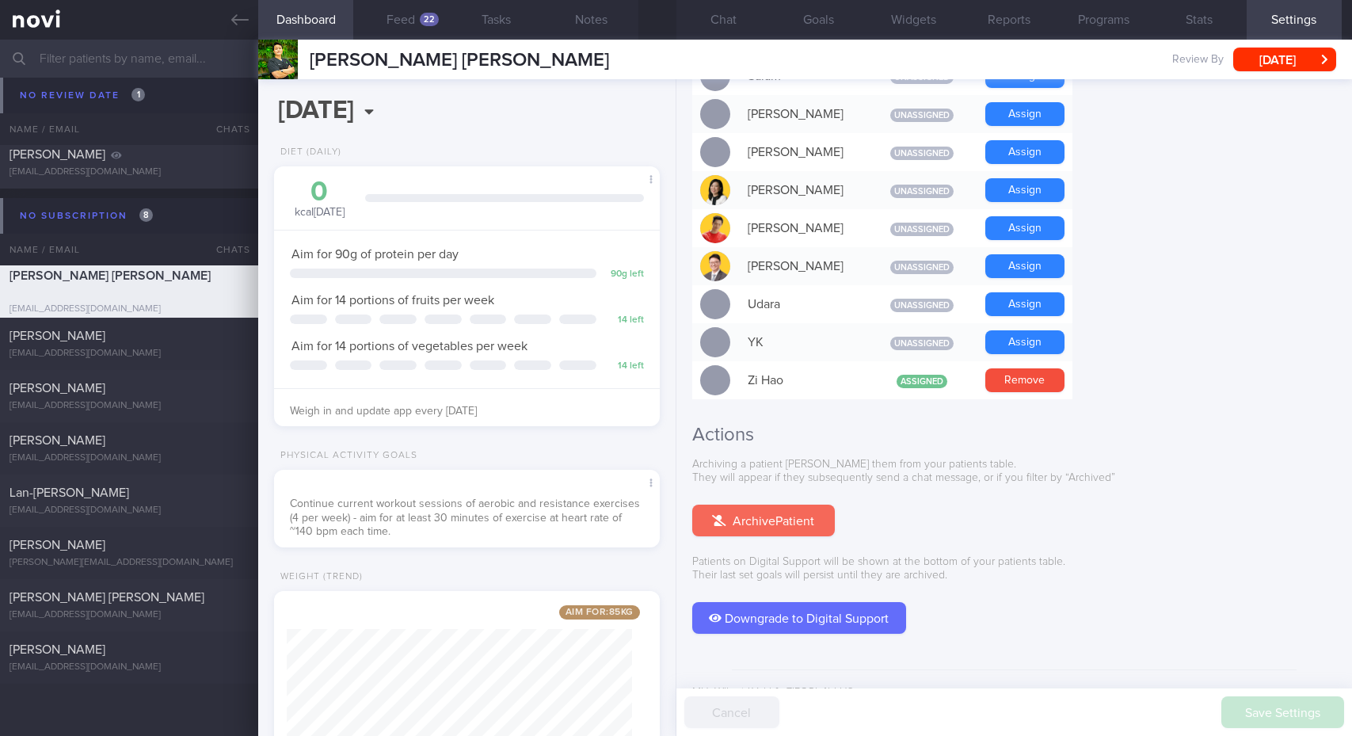
click at [787, 504] on button "Archive Patient" at bounding box center [763, 520] width 143 height 32
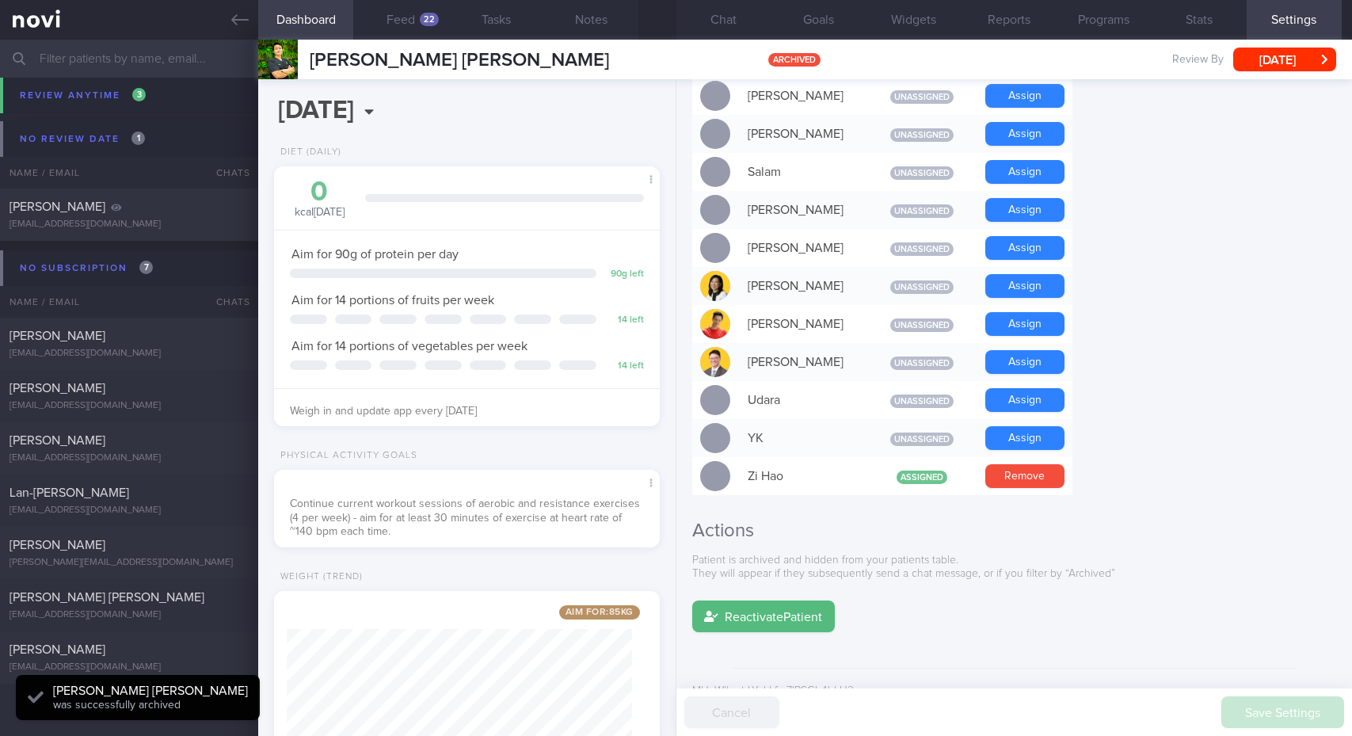
scroll to position [1, 0]
click at [136, 348] on div "[EMAIL_ADDRESS][DOMAIN_NAME]" at bounding box center [129, 354] width 239 height 12
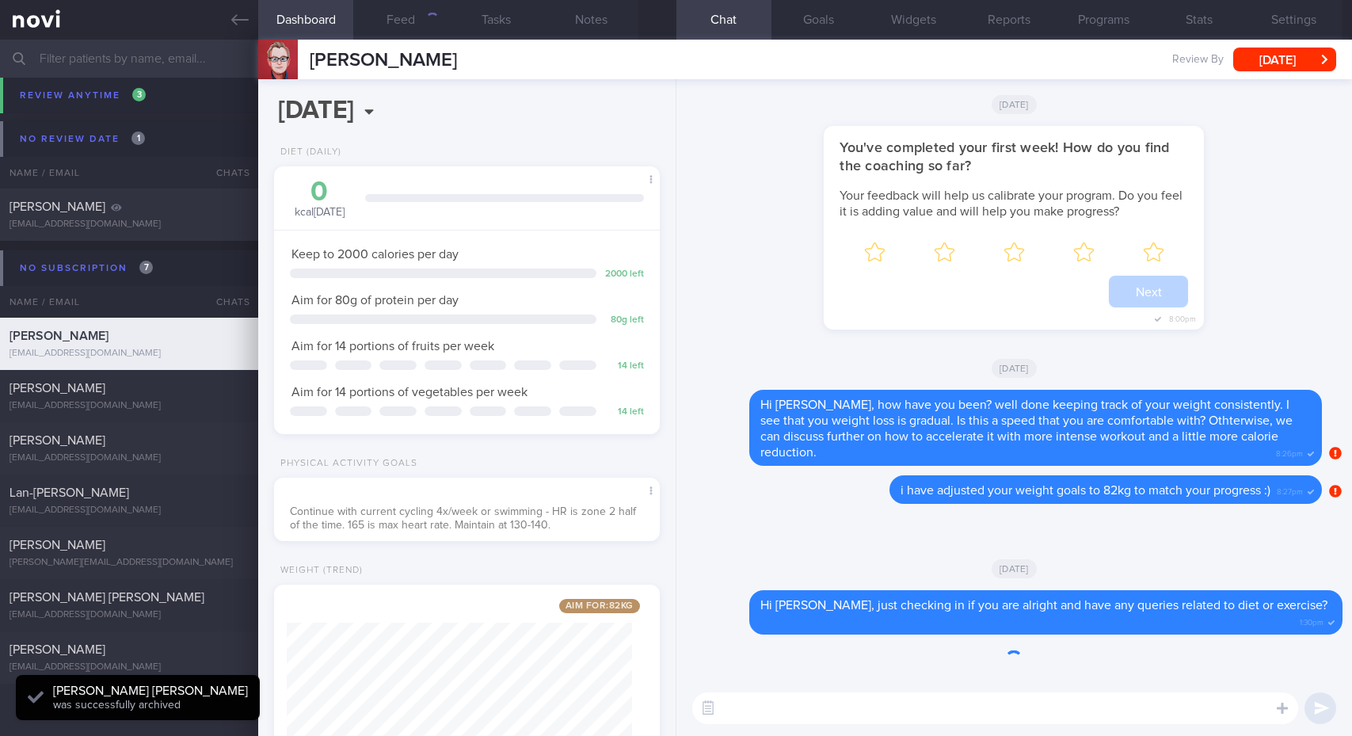
scroll to position [196, 344]
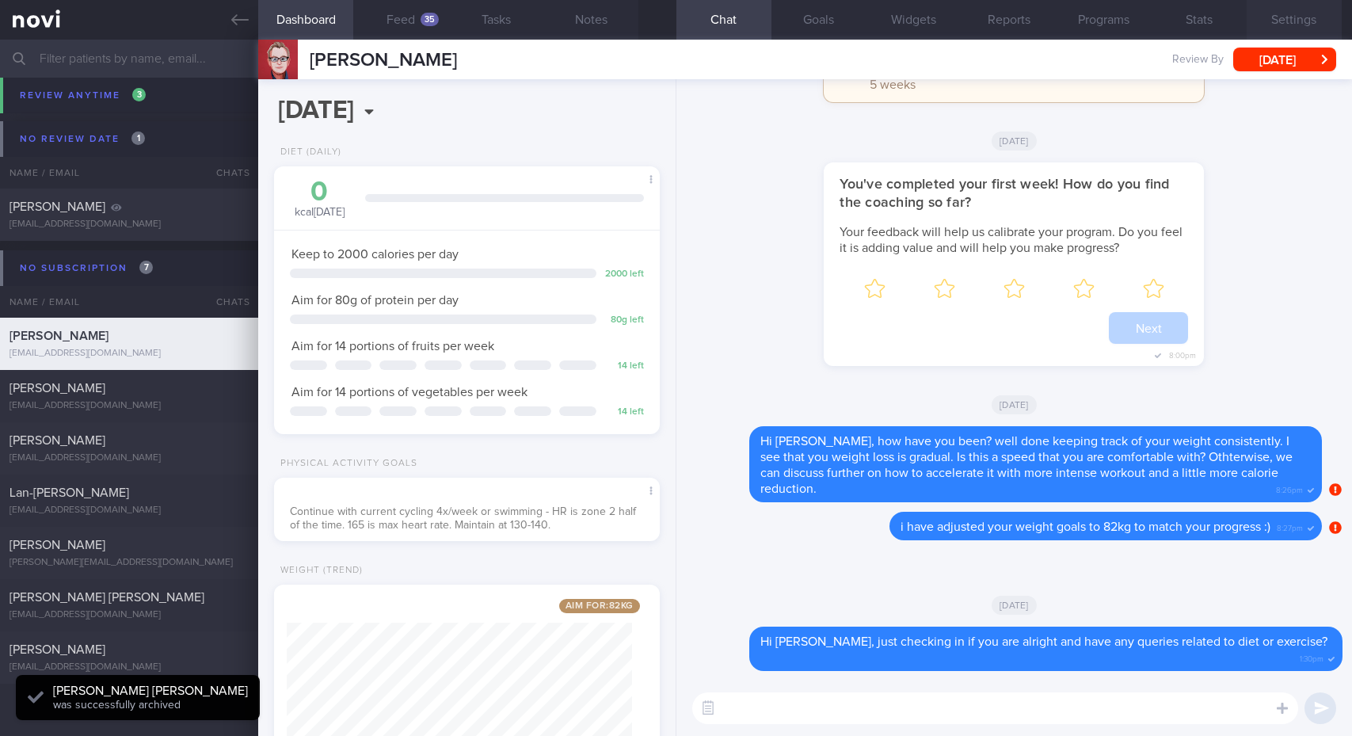
click at [1307, 21] on button "Settings" at bounding box center [1293, 20] width 95 height 40
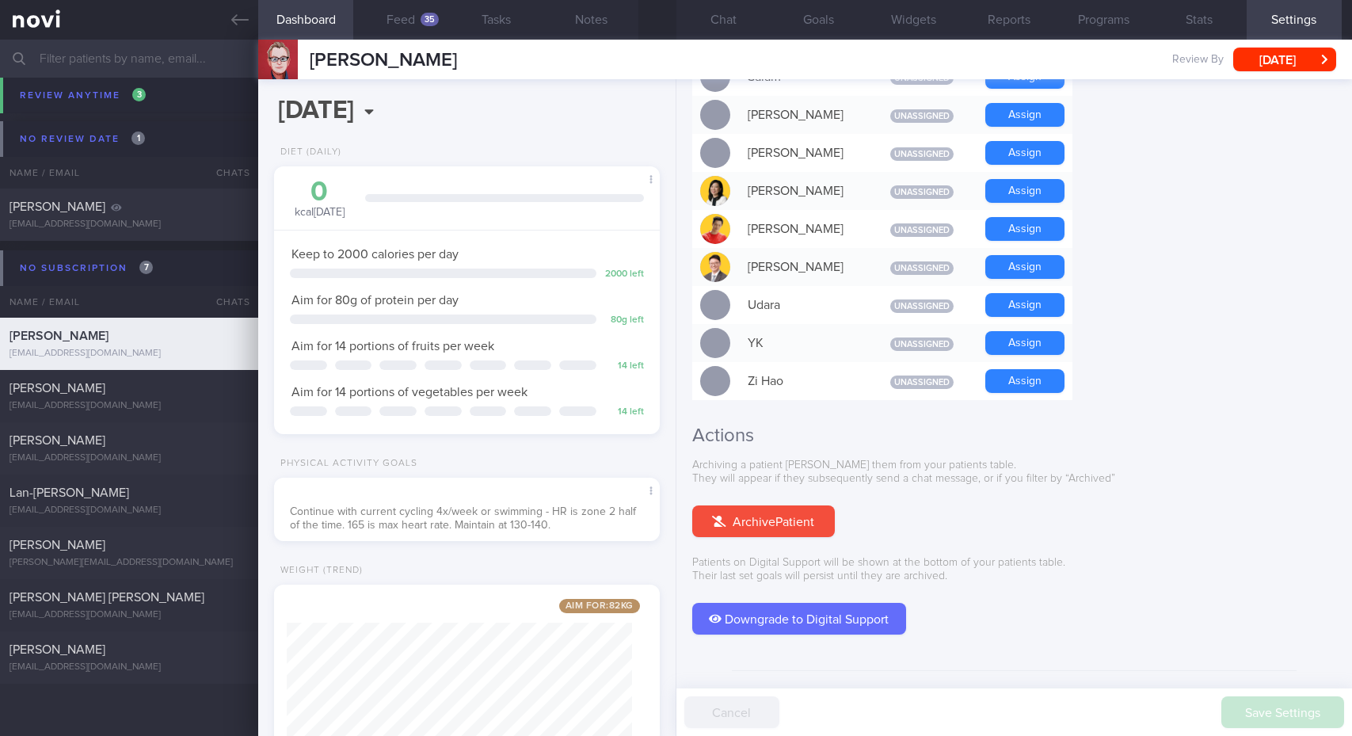
scroll to position [1348, 0]
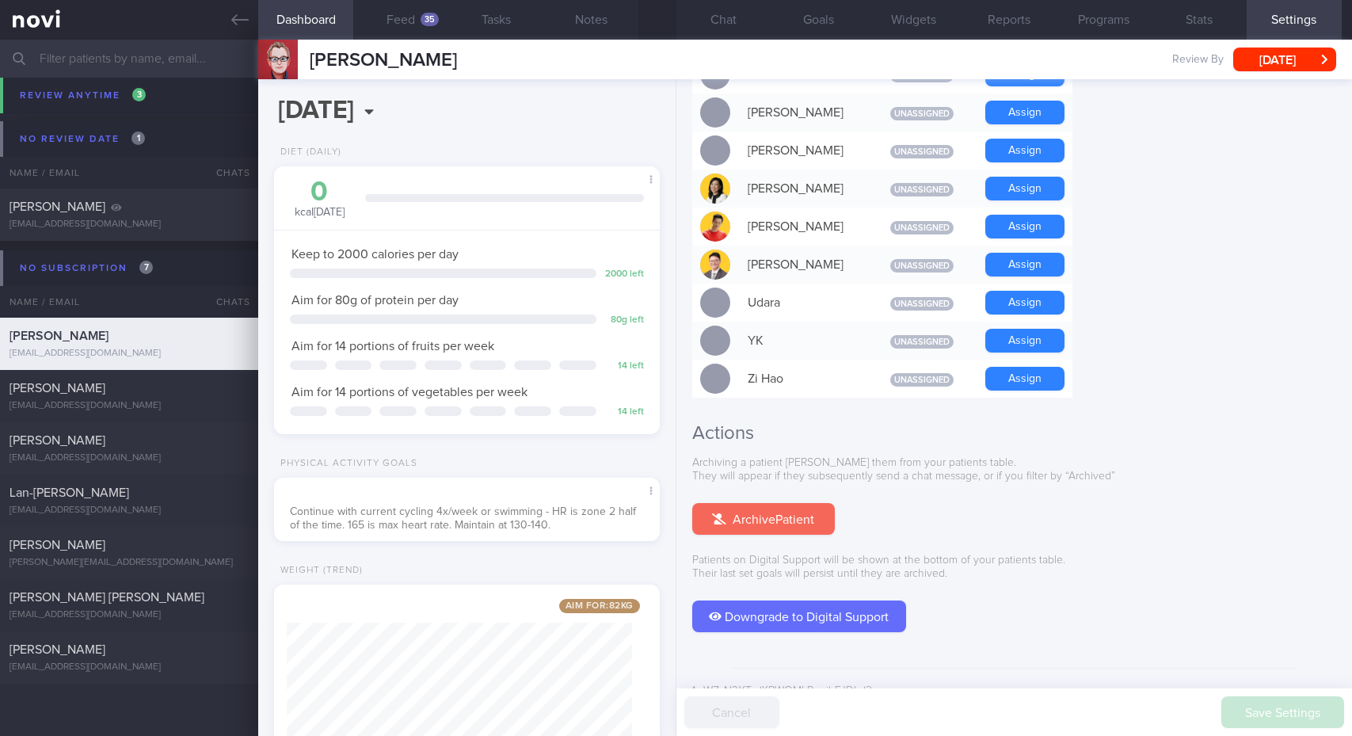
click at [756, 504] on button "Archive Patient" at bounding box center [763, 519] width 143 height 32
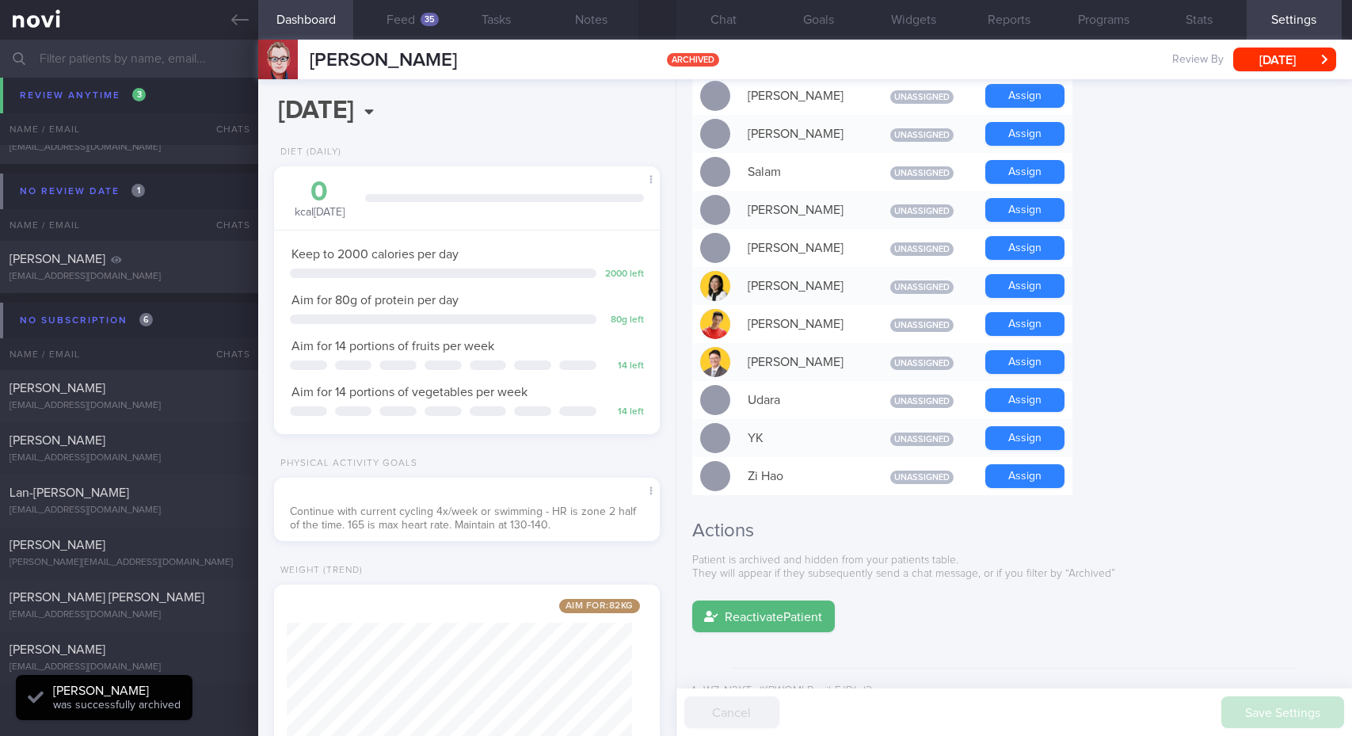
scroll to position [638, 0]
click at [135, 388] on div "[PERSON_NAME]" at bounding box center [127, 388] width 235 height 16
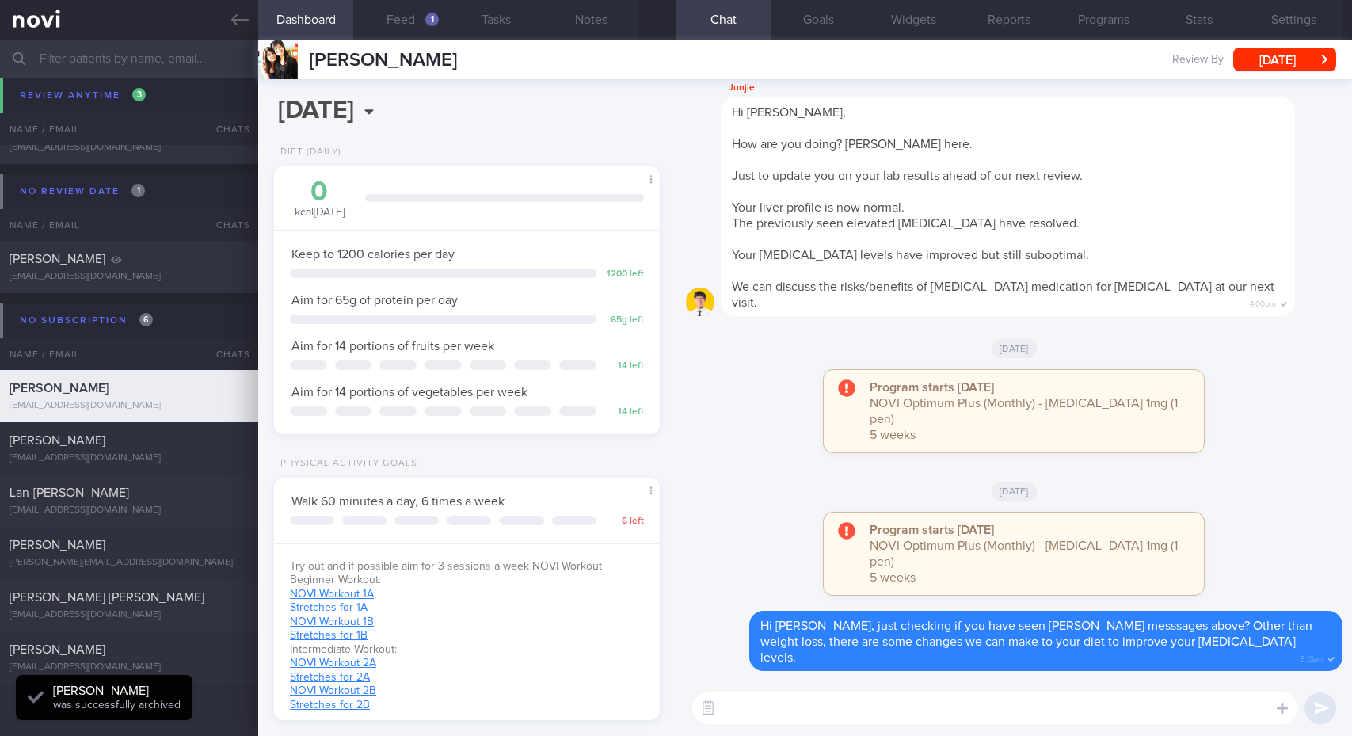
scroll to position [196, 344]
click at [1305, 21] on button "Settings" at bounding box center [1293, 20] width 95 height 40
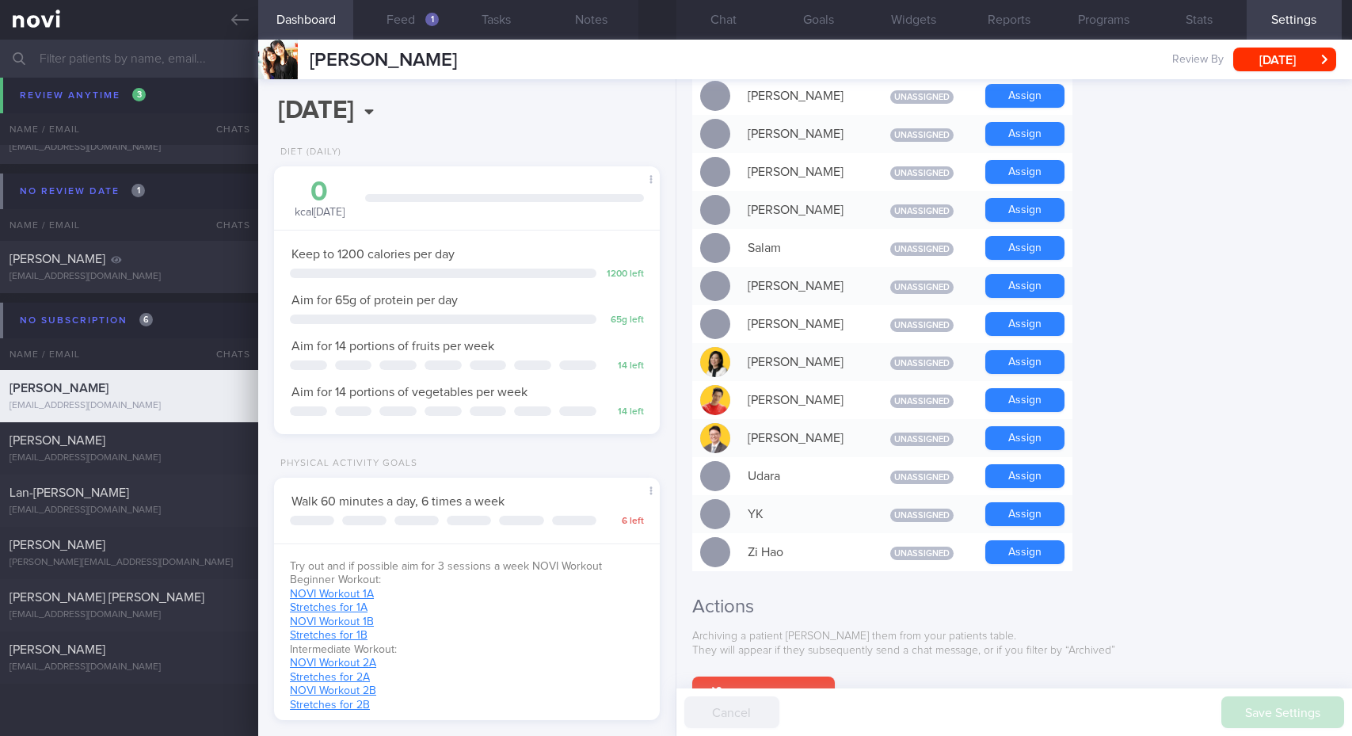
scroll to position [1348, 0]
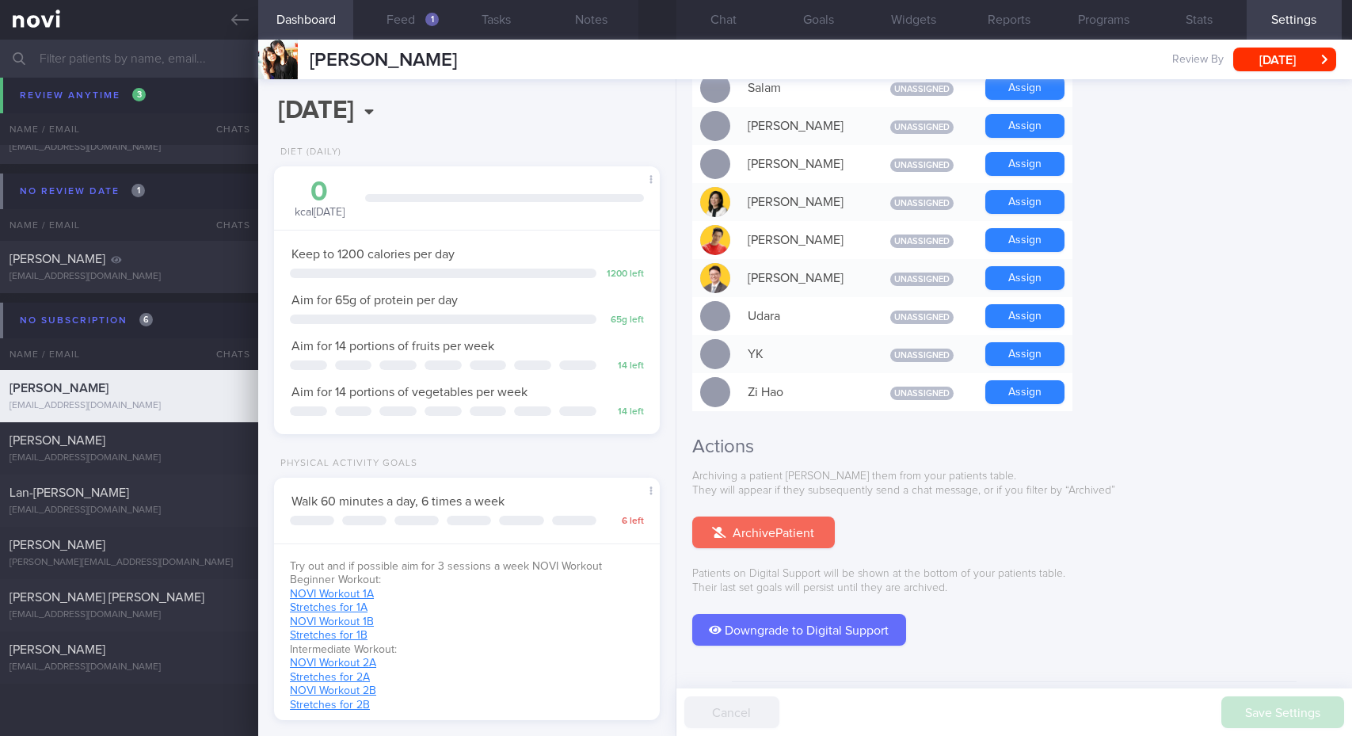
click at [750, 516] on button "Archive Patient" at bounding box center [763, 532] width 143 height 32
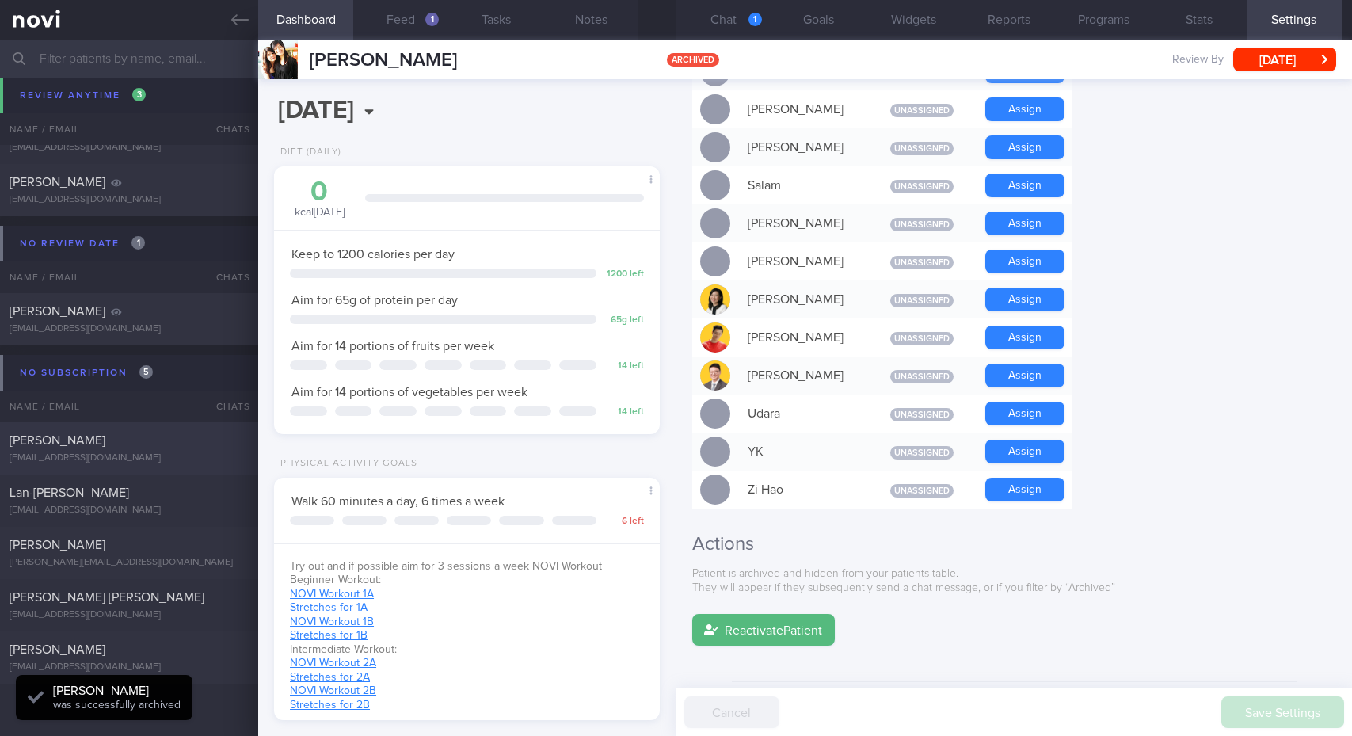
scroll to position [1, 0]
click at [110, 457] on div "[EMAIL_ADDRESS][DOMAIN_NAME]" at bounding box center [129, 458] width 239 height 12
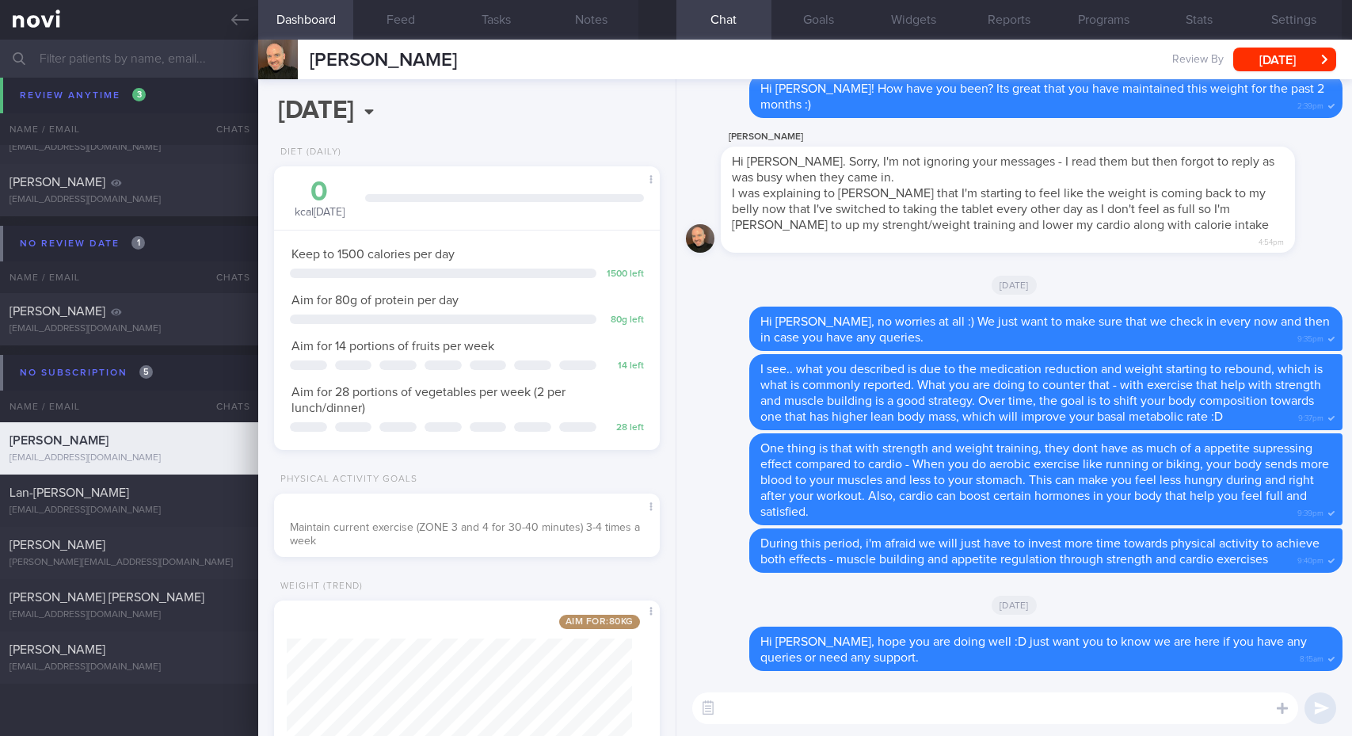
click at [280, 63] on div at bounding box center [278, 60] width 40 height 40
click at [1289, 18] on button "Settings" at bounding box center [1293, 20] width 95 height 40
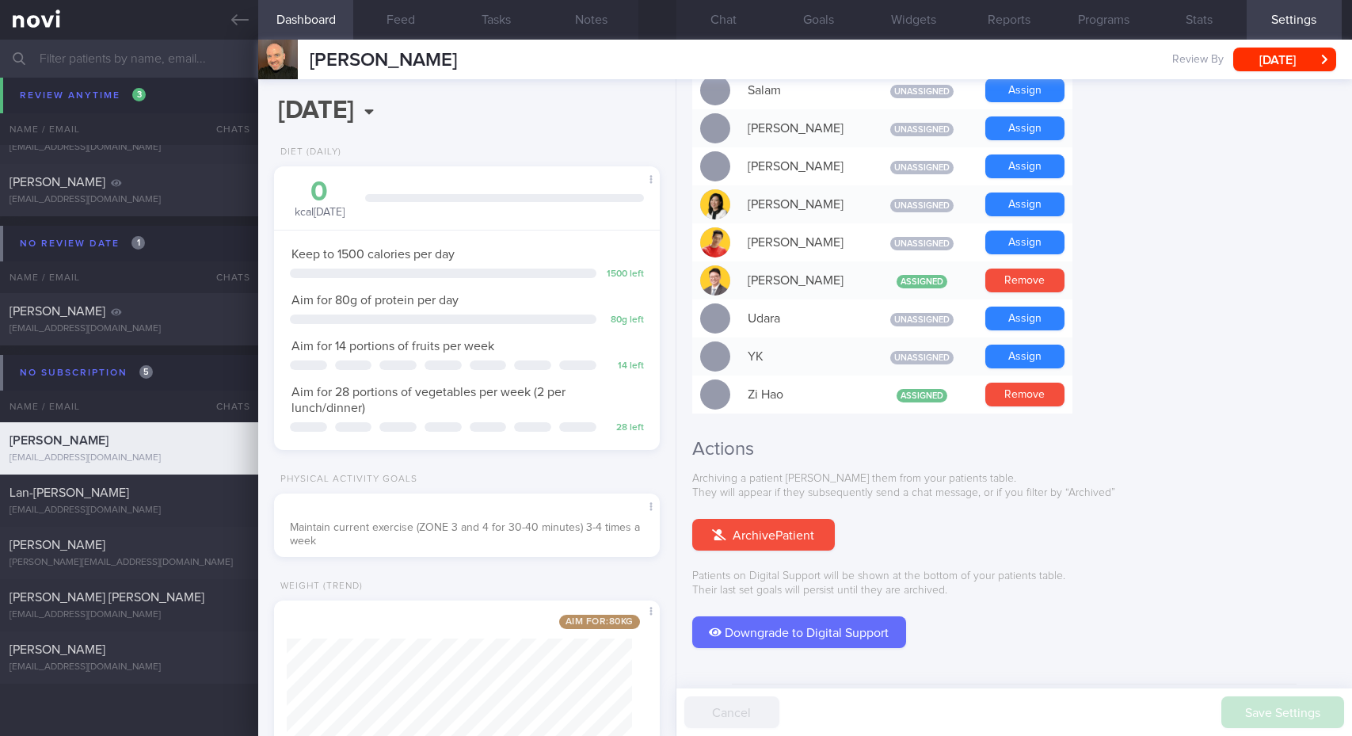
scroll to position [1348, 0]
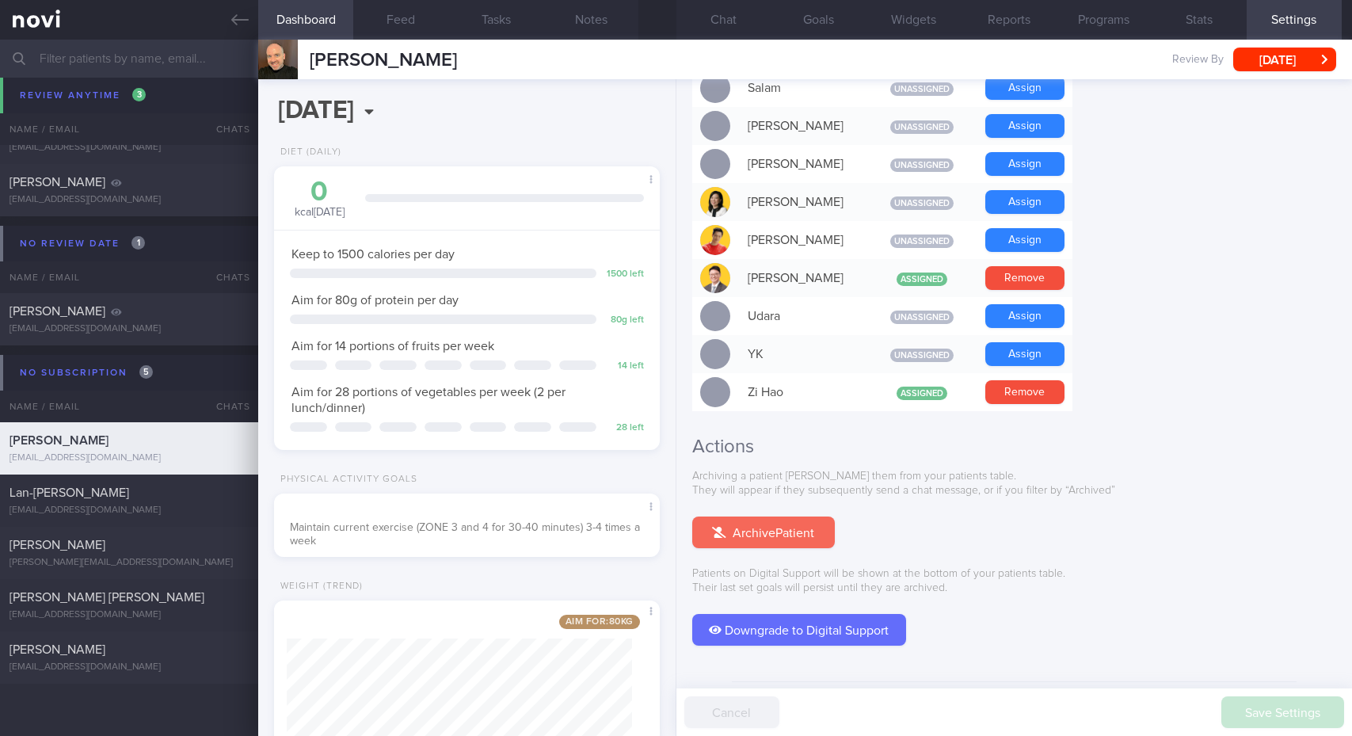
click at [771, 516] on button "Archive Patient" at bounding box center [763, 532] width 143 height 32
click at [729, 21] on button "Chat" at bounding box center [723, 20] width 95 height 40
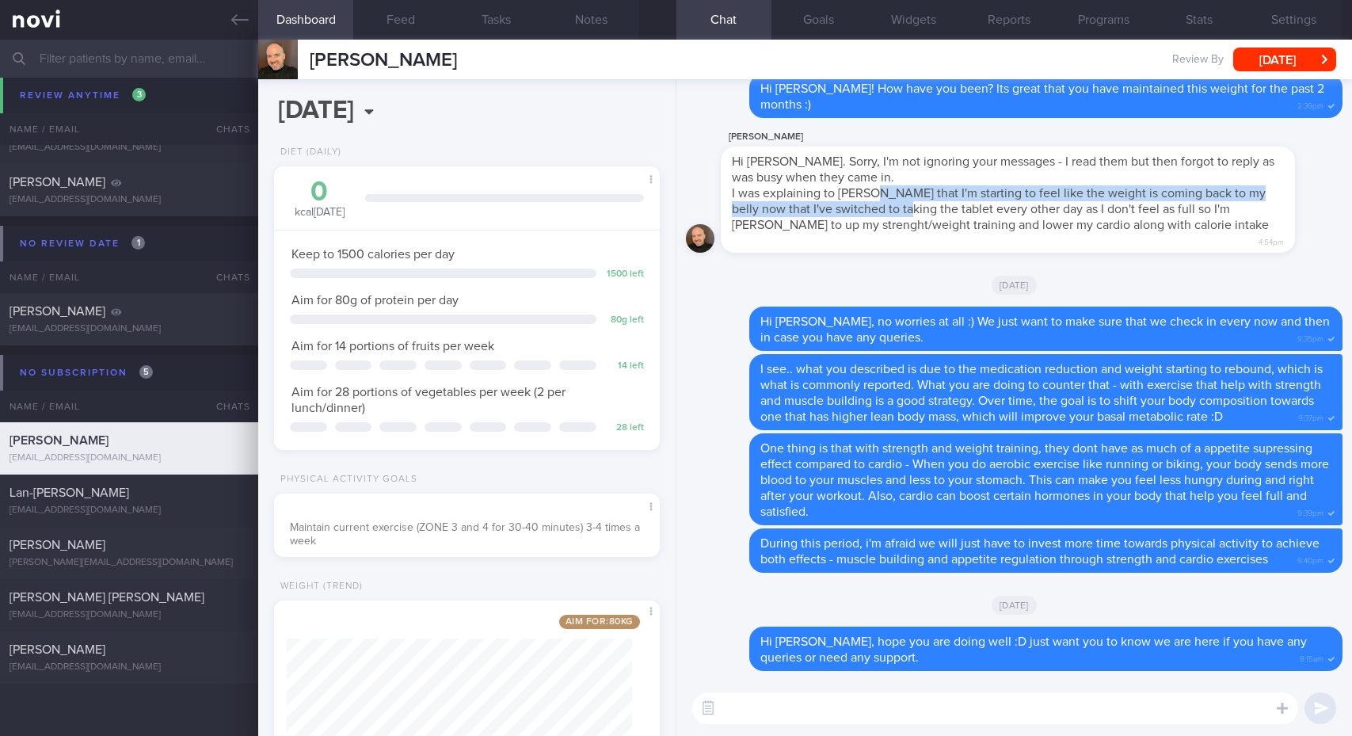
drag, startPoint x: 872, startPoint y: 210, endPoint x: 884, endPoint y: 223, distance: 18.5
click at [884, 223] on span "I was explaining to [PERSON_NAME] that I'm starting to feel like the weight is …" at bounding box center [1000, 209] width 537 height 44
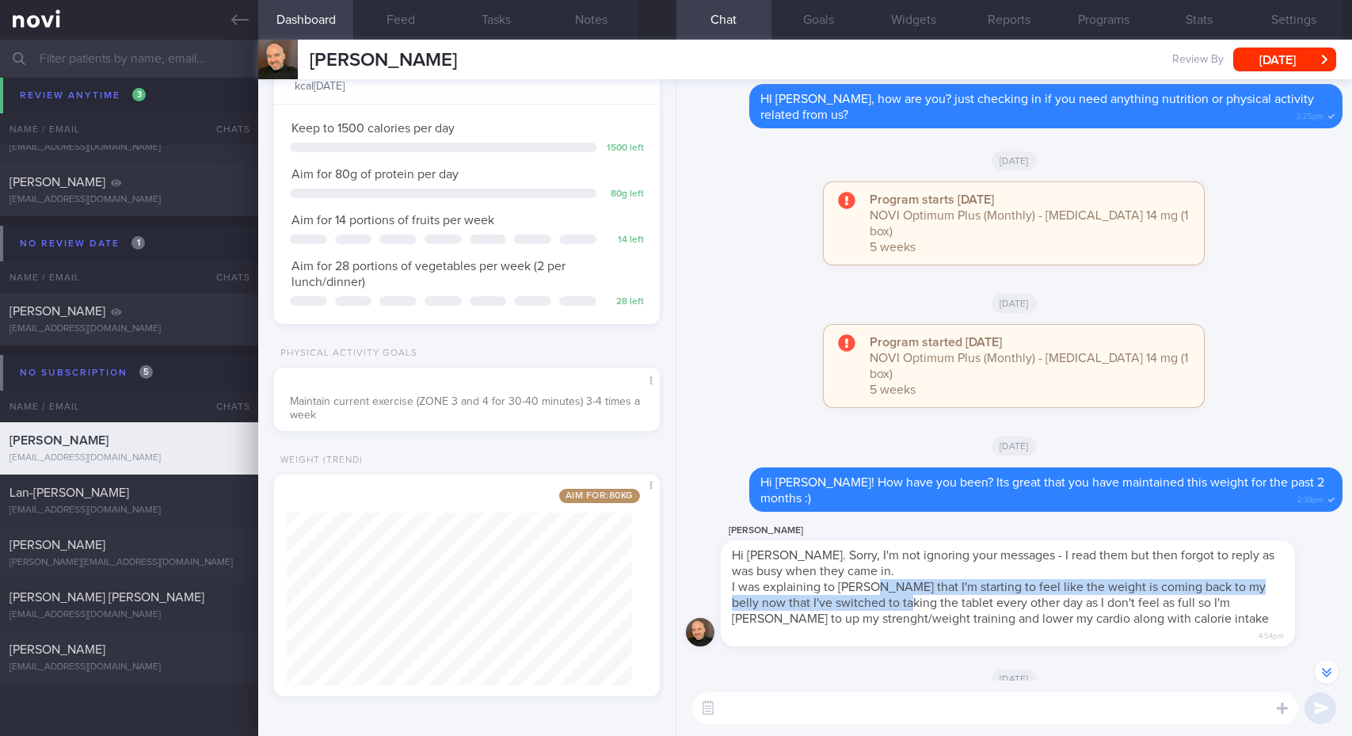
scroll to position [-396, 0]
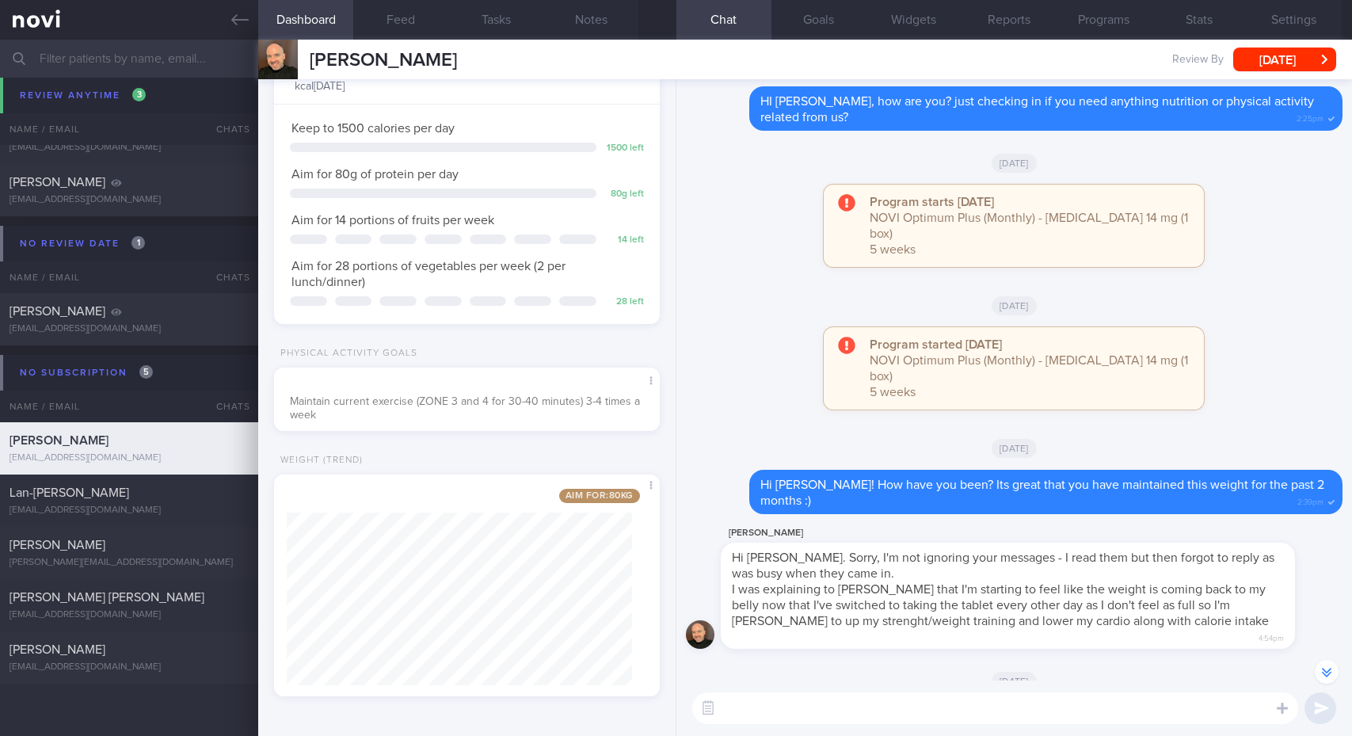
drag, startPoint x: 1225, startPoint y: 424, endPoint x: 1264, endPoint y: 388, distance: 53.2
click at [1226, 424] on div "Program started [DATE] NOVI Optimum Plus (Monthly) - [MEDICAL_DATA] 14 mg (1 bo…" at bounding box center [1014, 376] width 656 height 98
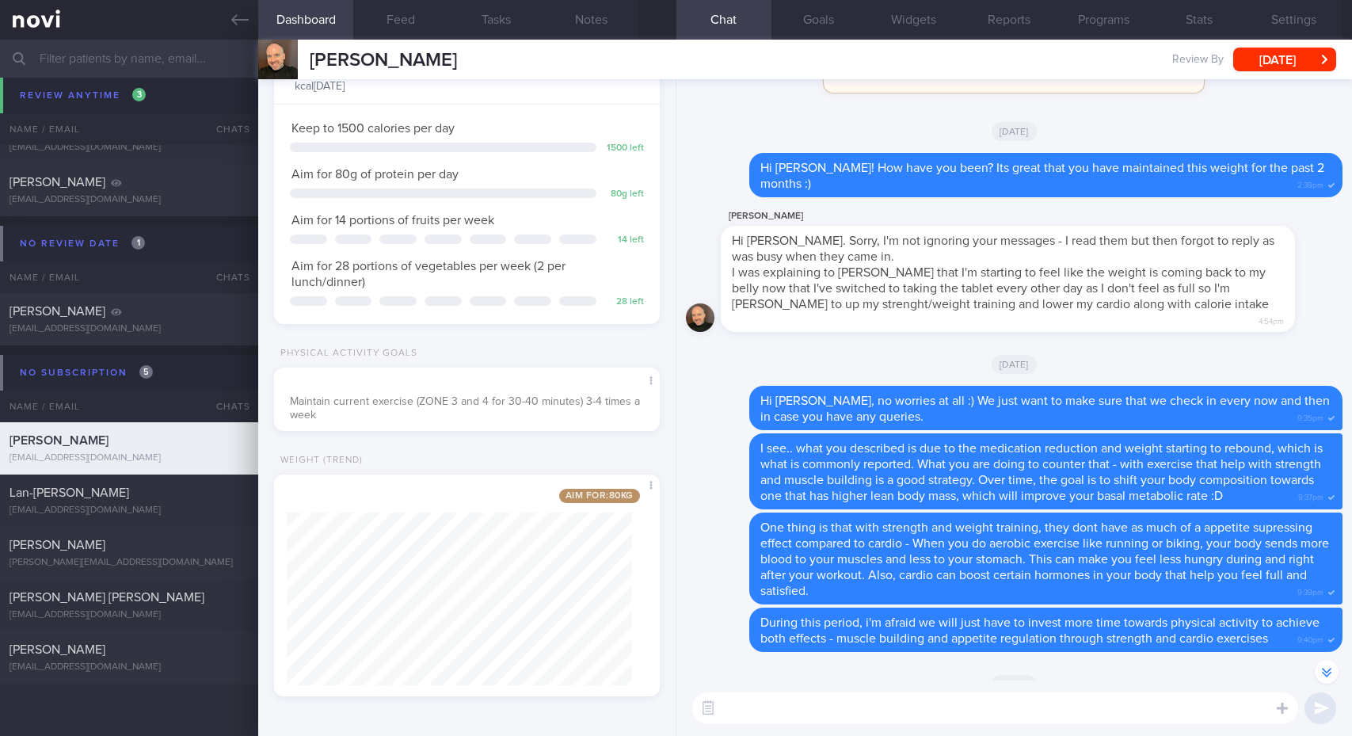
scroll to position [0, 0]
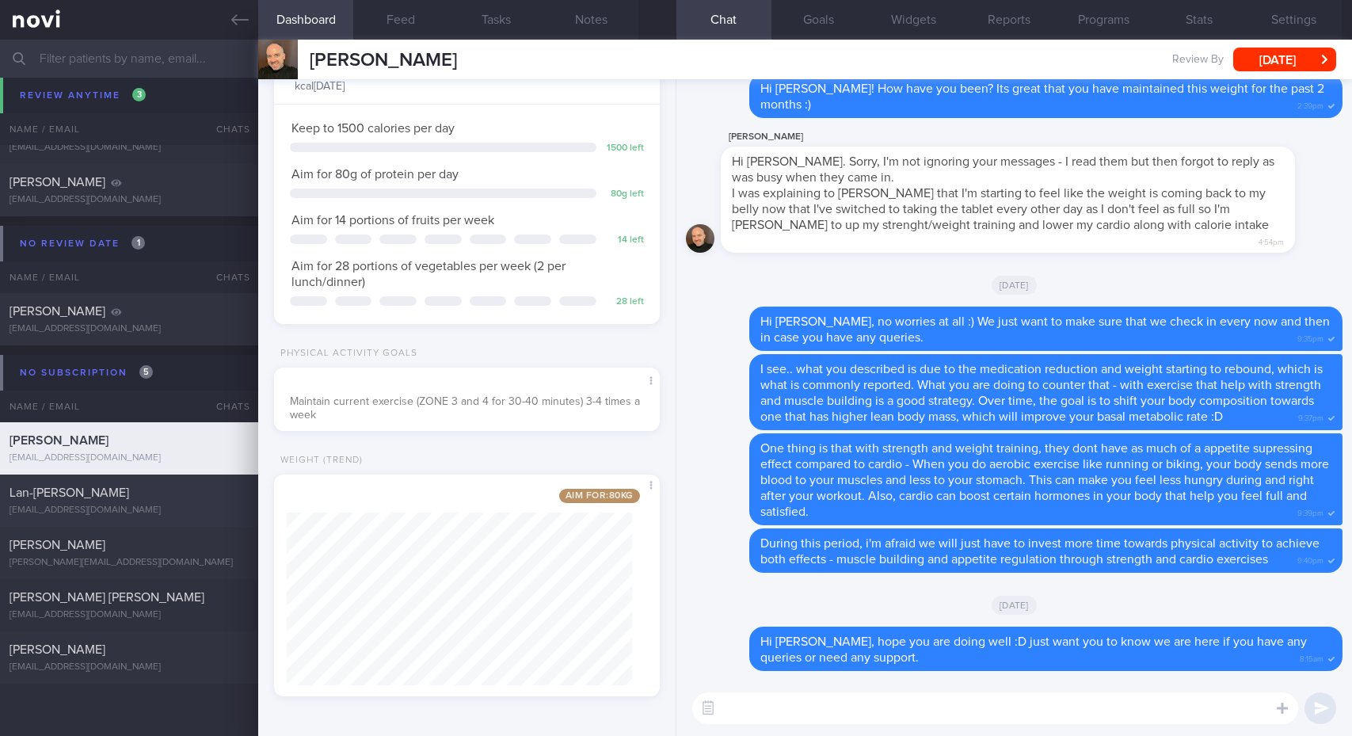
click at [83, 496] on div "Lan-[PERSON_NAME]" at bounding box center [127, 493] width 235 height 16
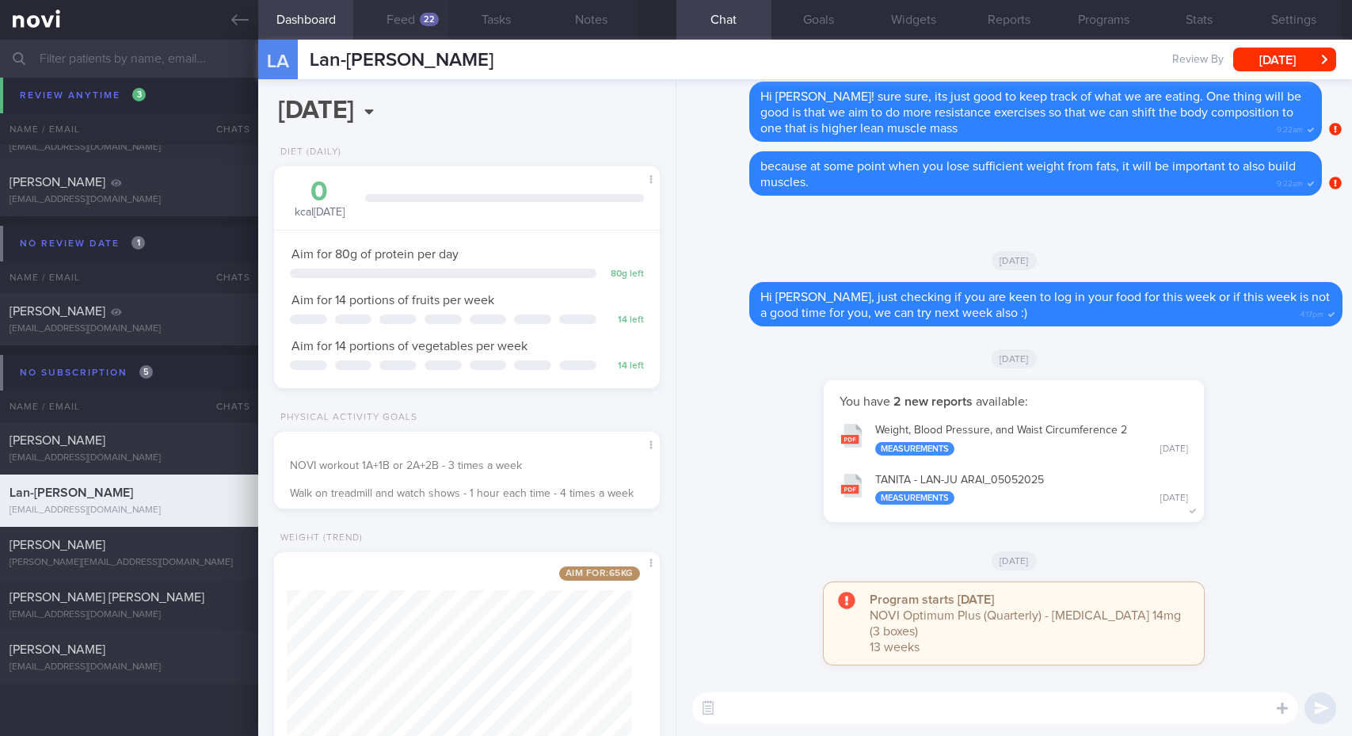
click at [409, 21] on button "Feed 22" at bounding box center [400, 20] width 95 height 40
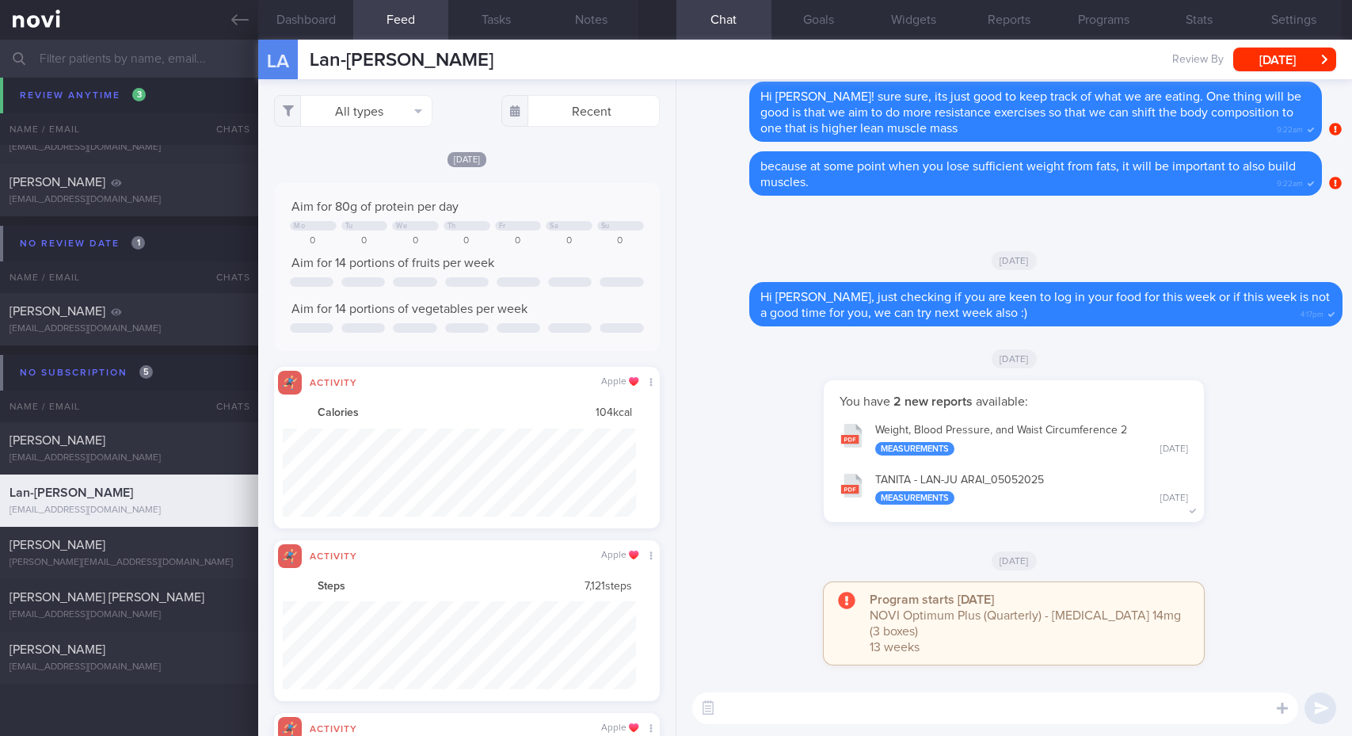
scroll to position [88, 352]
click at [1284, 22] on button "Settings" at bounding box center [1293, 20] width 95 height 40
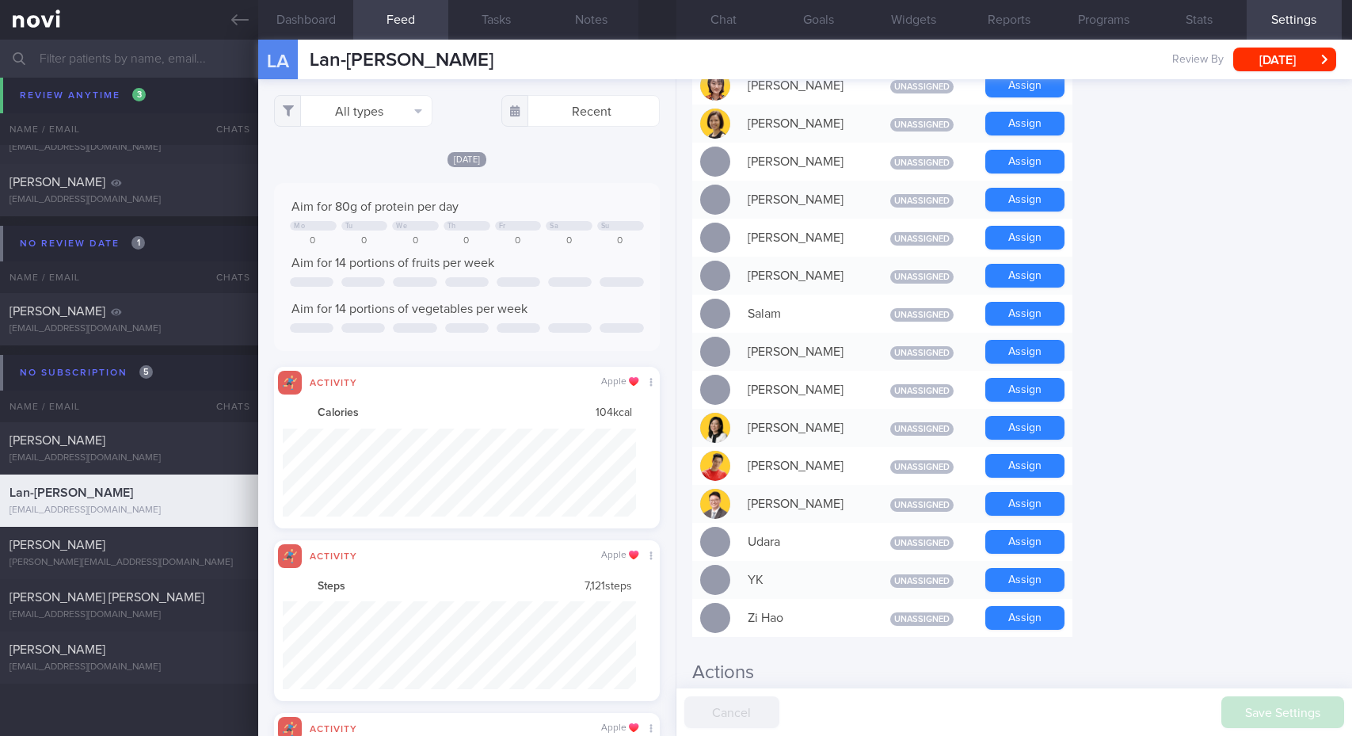
scroll to position [1348, 0]
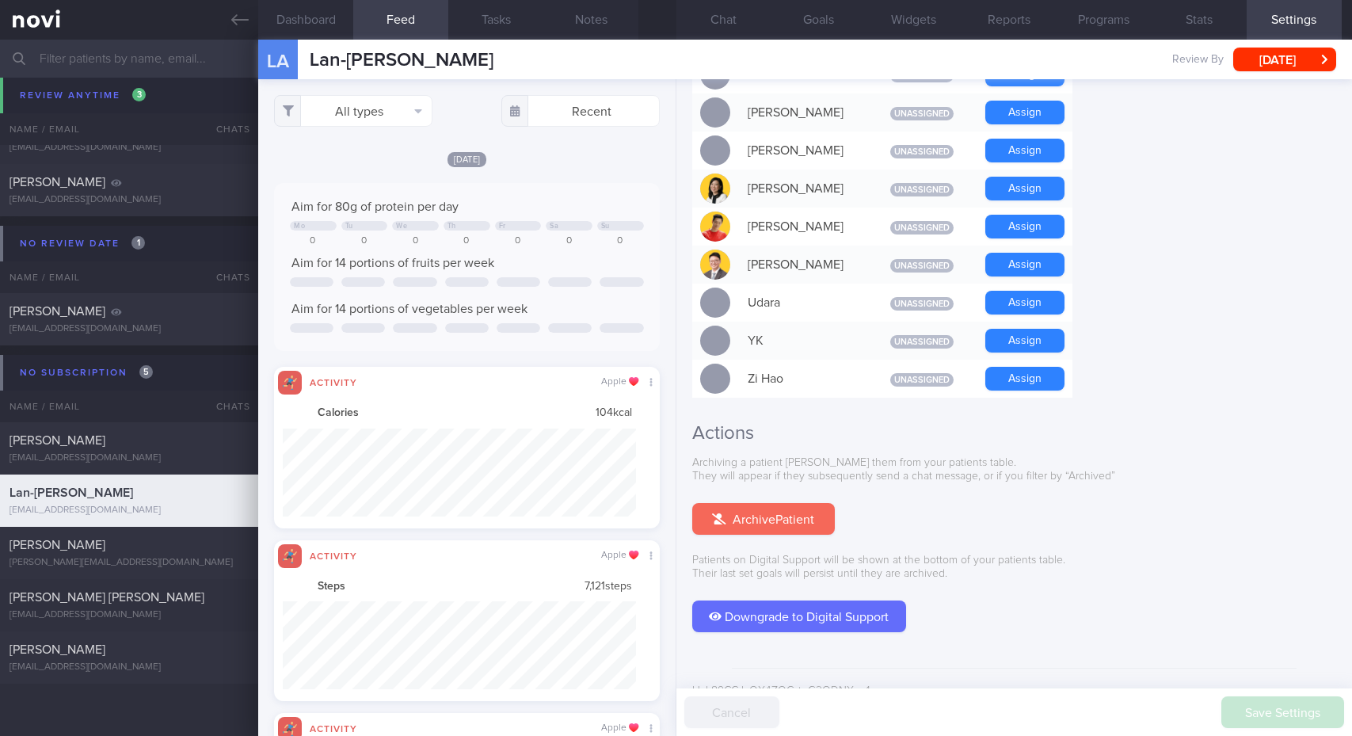
click at [782, 503] on button "Archive Patient" at bounding box center [763, 519] width 143 height 32
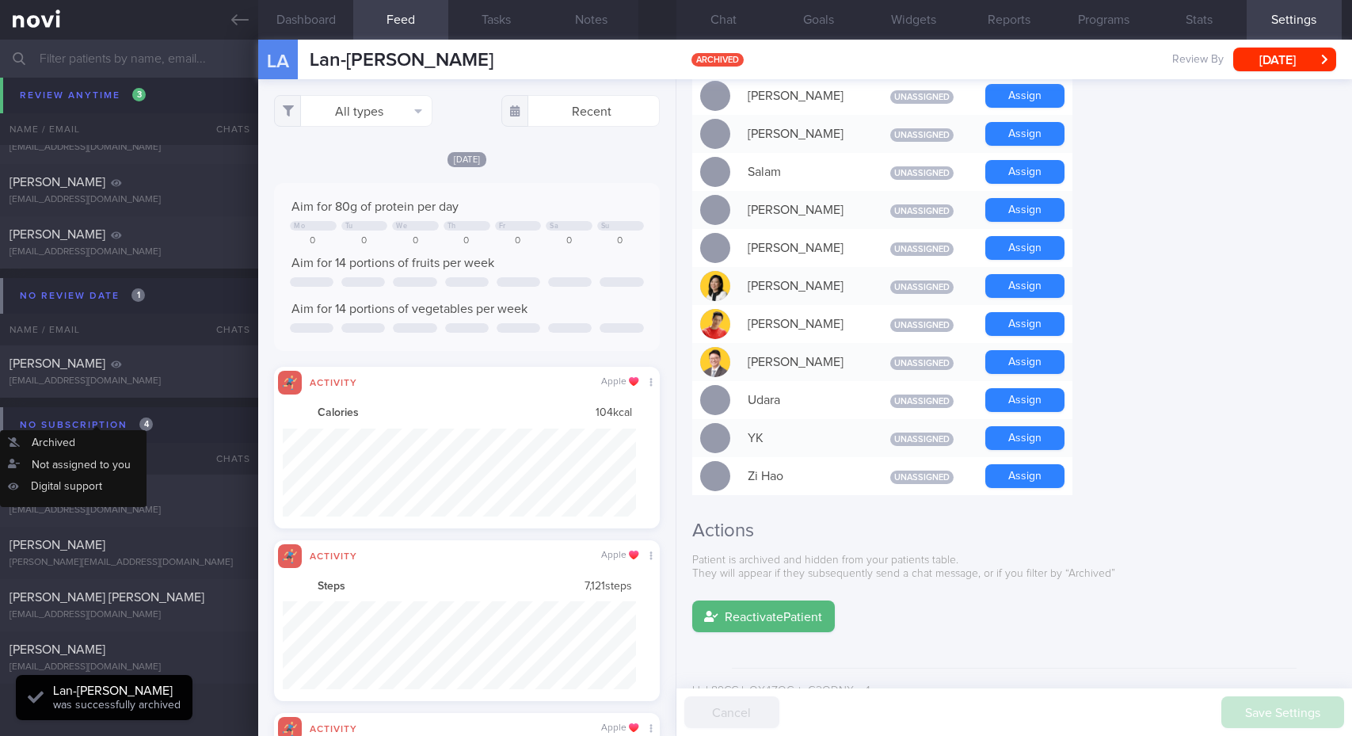
scroll to position [534, 0]
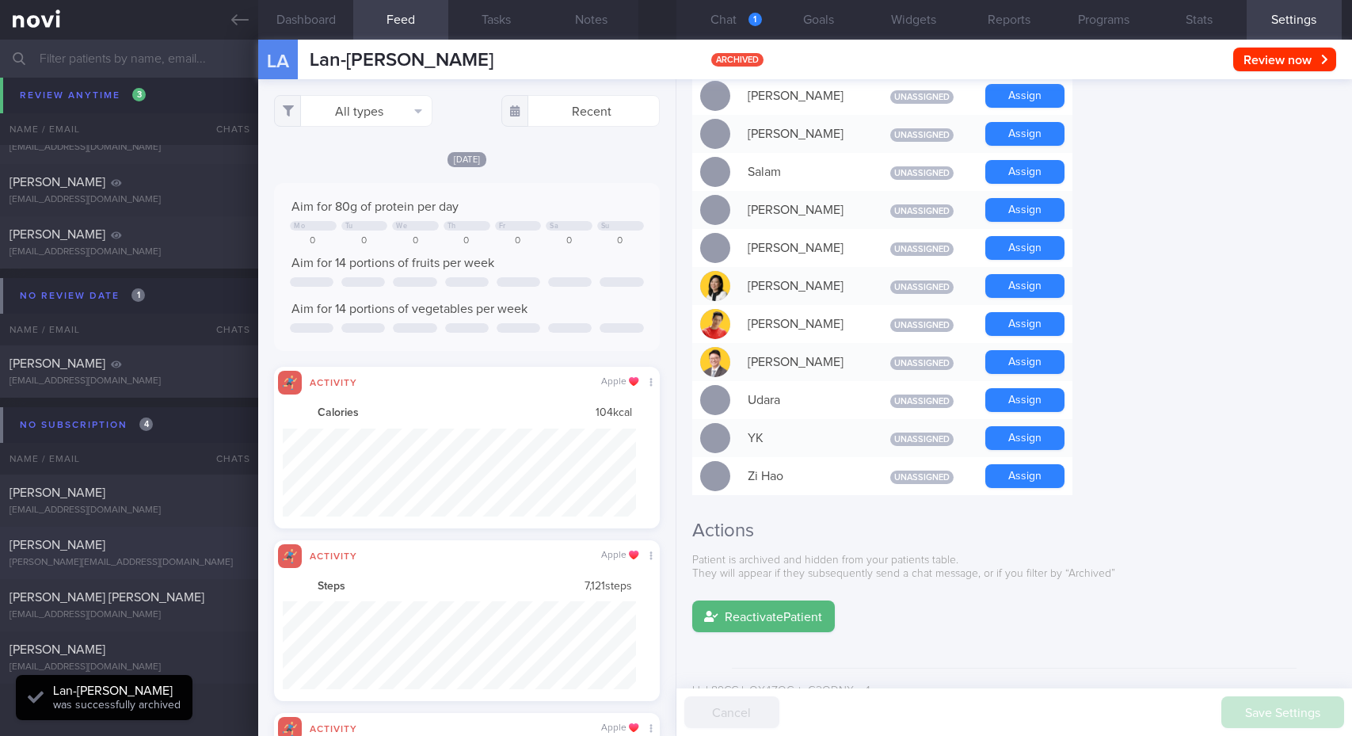
click at [133, 547] on div "[PERSON_NAME]" at bounding box center [127, 545] width 235 height 16
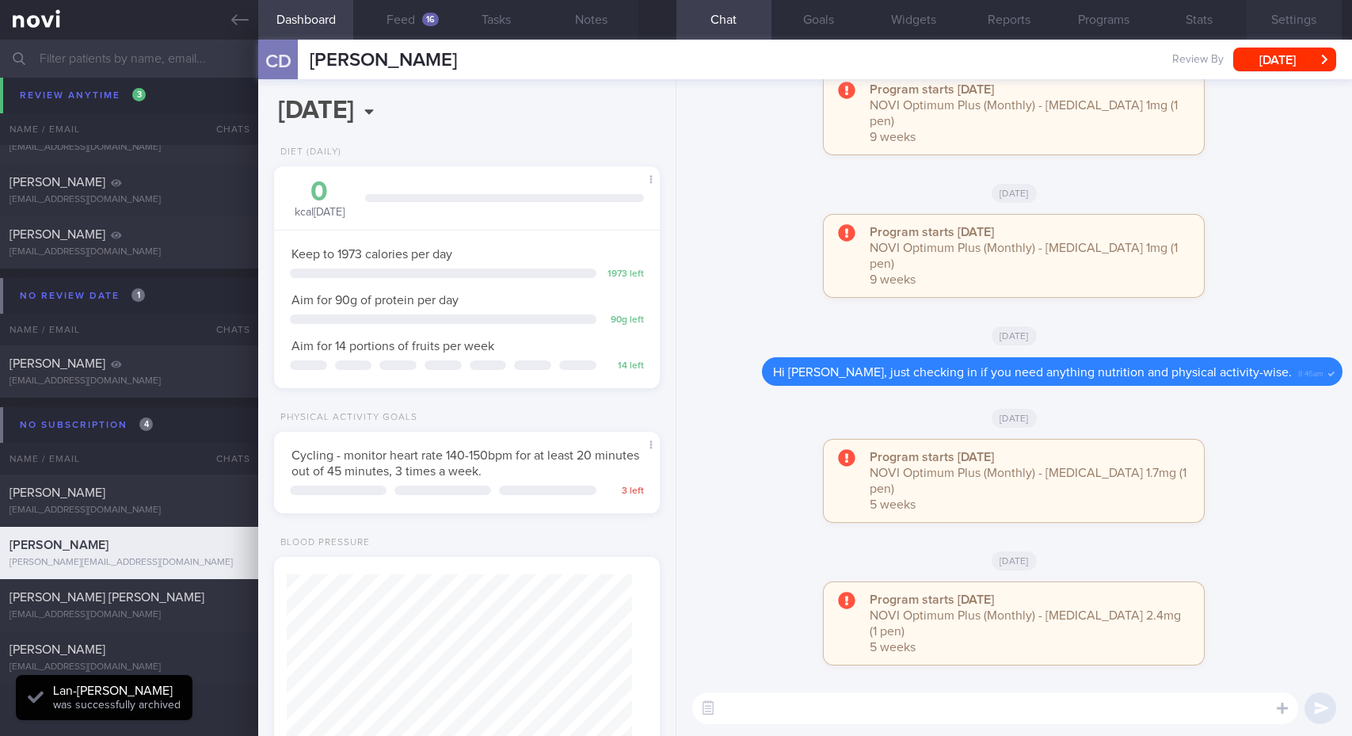
click at [1300, 23] on button "Settings" at bounding box center [1293, 20] width 95 height 40
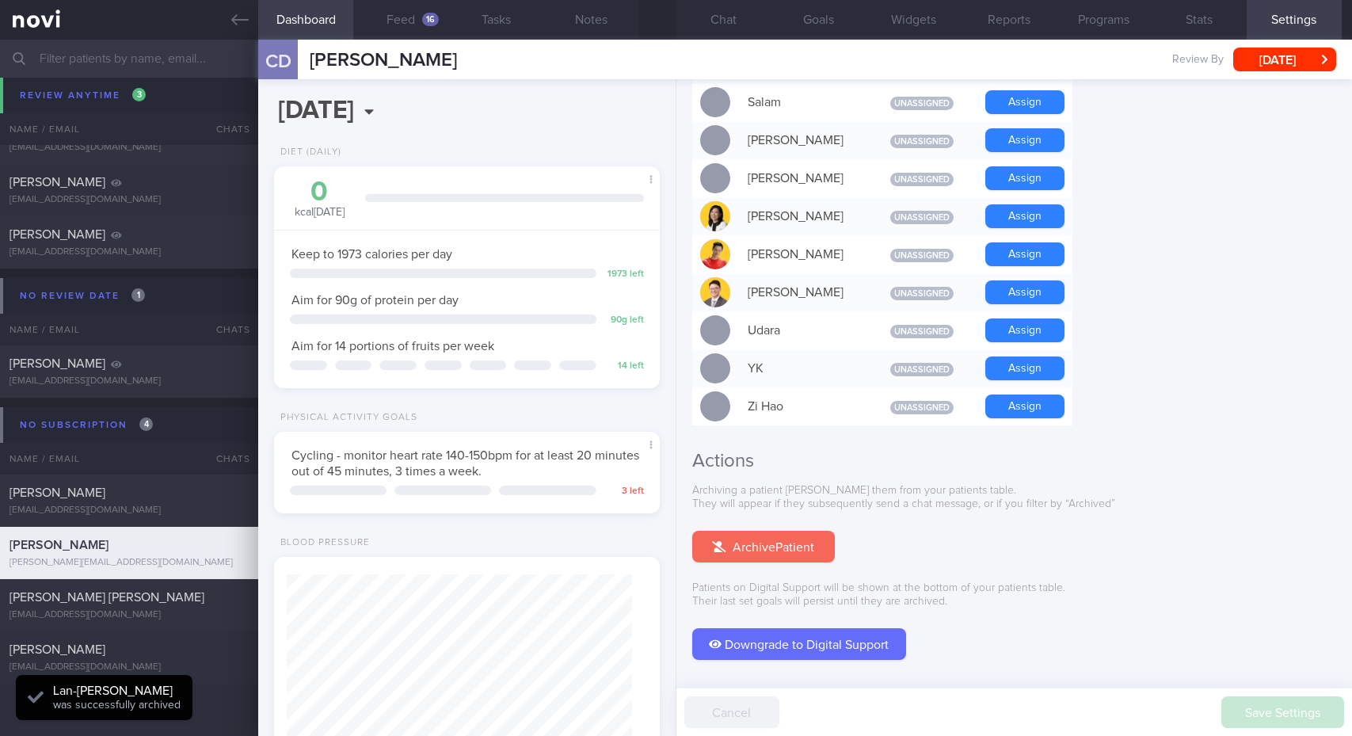
click at [740, 531] on button "Archive Patient" at bounding box center [763, 547] width 143 height 32
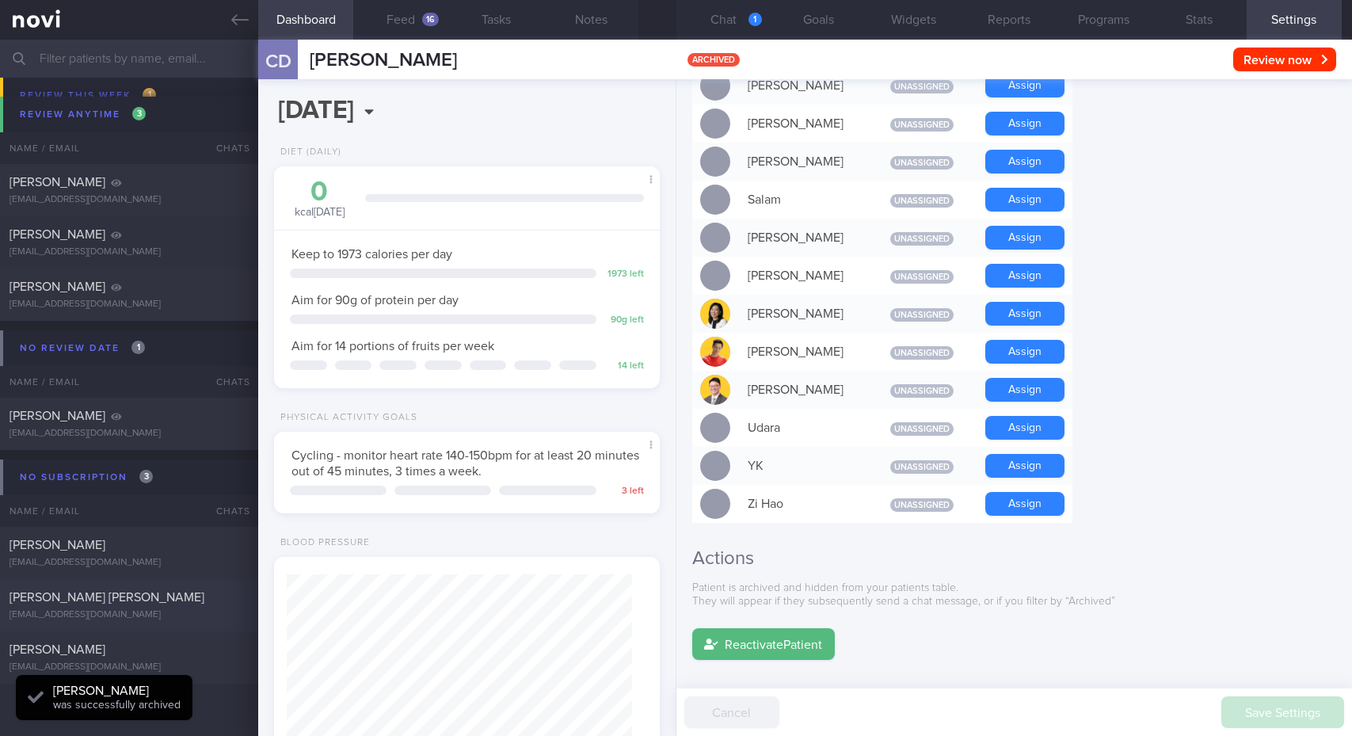
click at [141, 605] on div "[PERSON_NAME] [PERSON_NAME] [EMAIL_ADDRESS][DOMAIN_NAME]" at bounding box center [129, 605] width 258 height 32
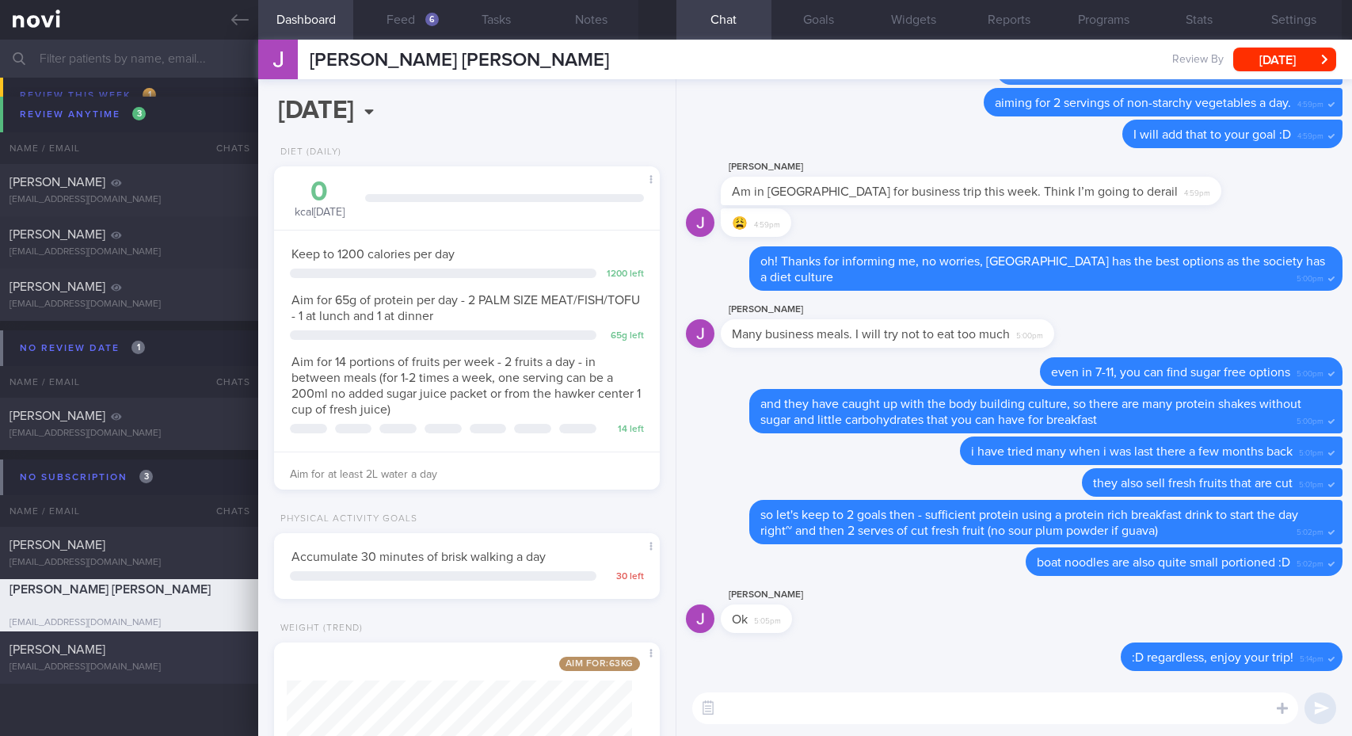
click at [165, 660] on div "[PERSON_NAME] [EMAIL_ADDRESS][DOMAIN_NAME]" at bounding box center [129, 657] width 258 height 32
select select "8"
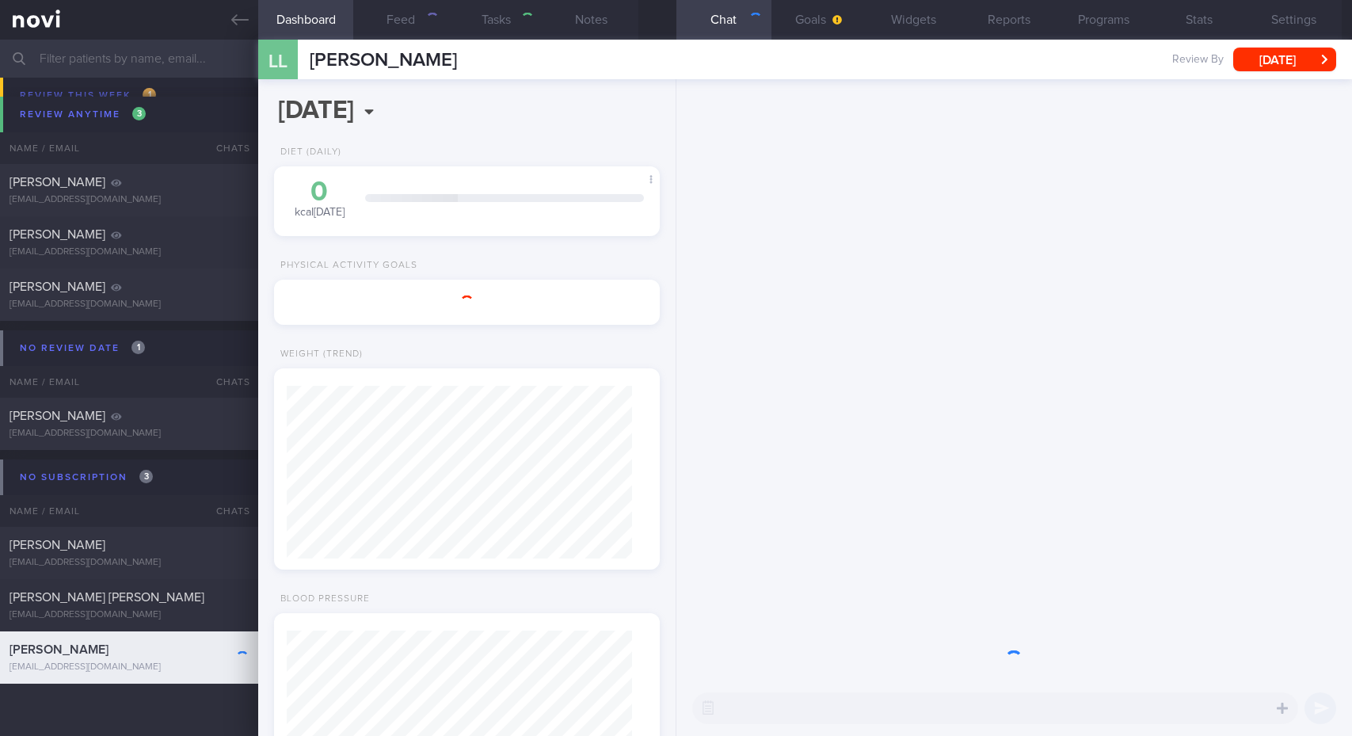
scroll to position [196, 344]
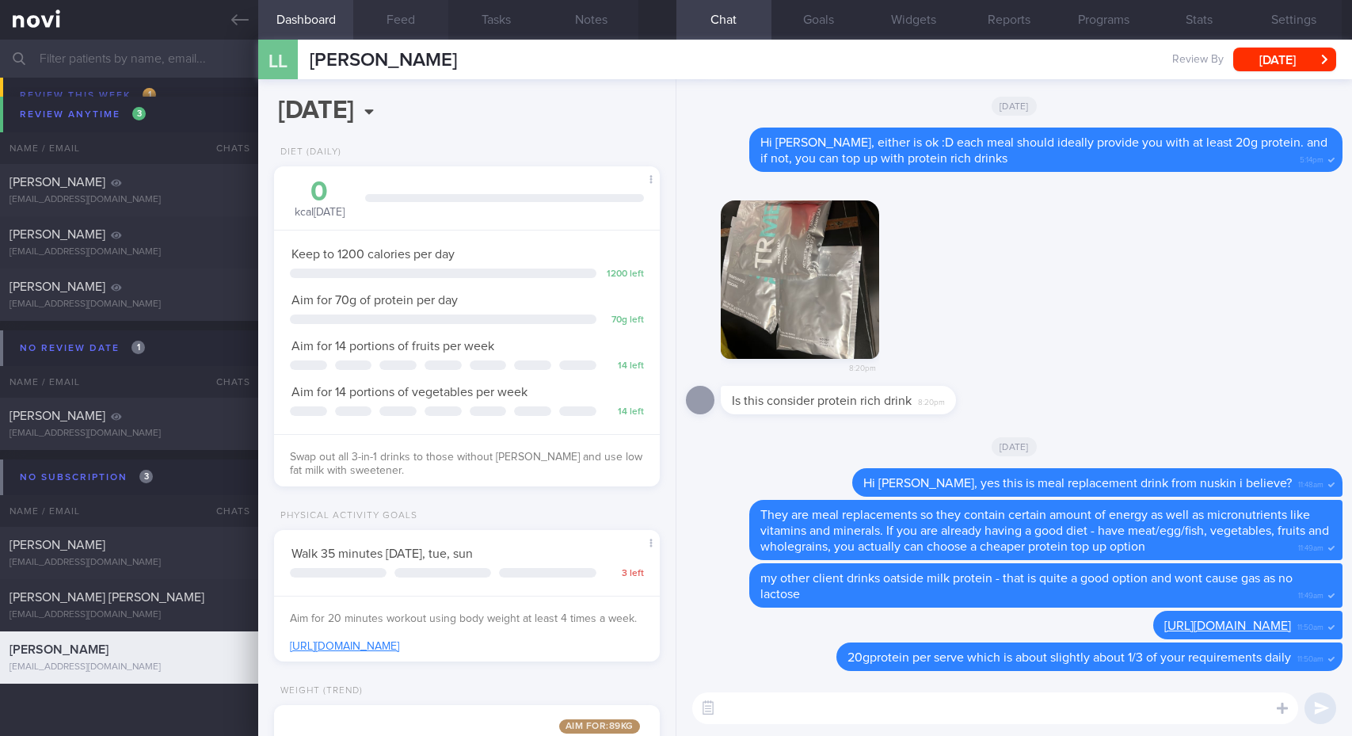
click at [394, 14] on button "Feed" at bounding box center [400, 20] width 95 height 40
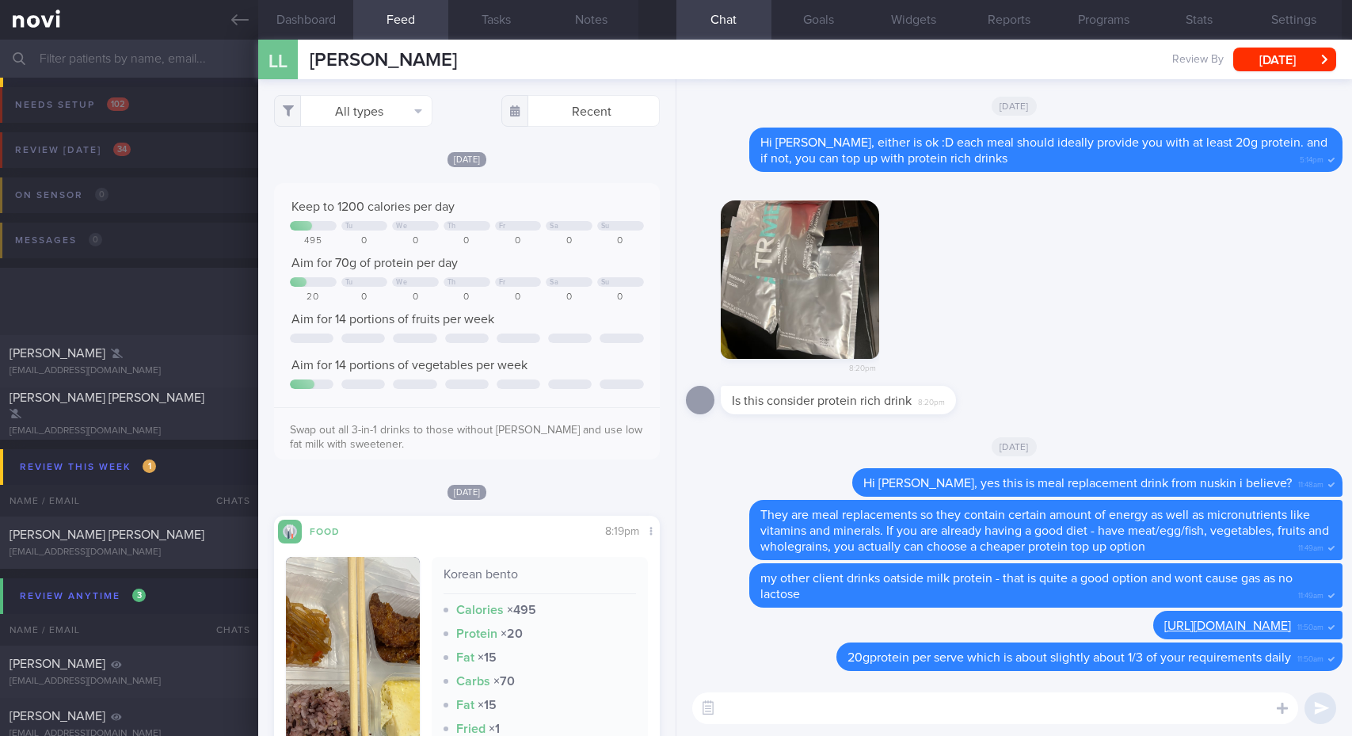
scroll to position [396, 0]
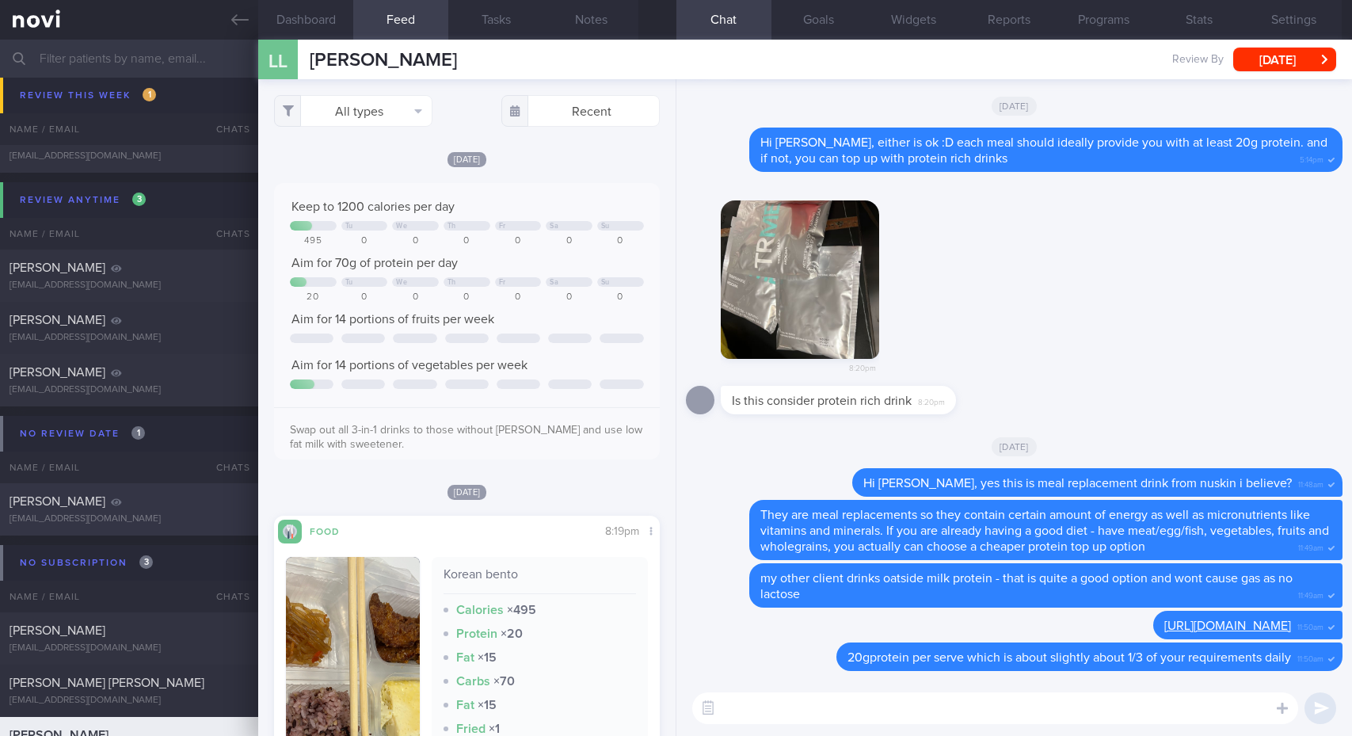
click at [176, 515] on div "[EMAIL_ADDRESS][DOMAIN_NAME]" at bounding box center [129, 519] width 239 height 12
